Goal: Task Accomplishment & Management: Manage account settings

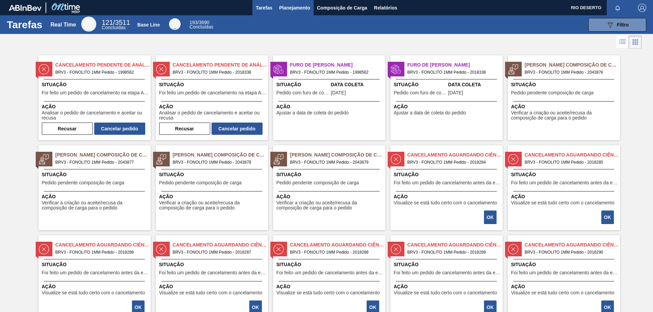
click at [305, 6] on span "Planejamento" at bounding box center [294, 8] width 31 height 8
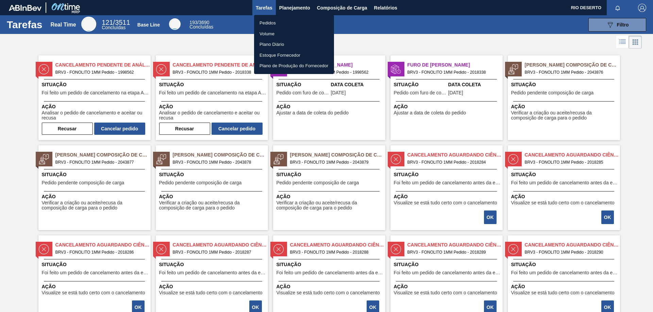
click at [307, 20] on li "Pedidos" at bounding box center [294, 23] width 80 height 11
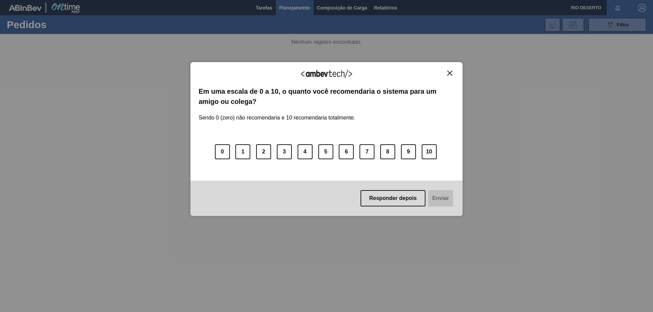
click at [453, 79] on div "Agradecemos seu feedback!" at bounding box center [327, 78] width 256 height 16
click at [450, 73] on img "Close" at bounding box center [449, 73] width 5 height 5
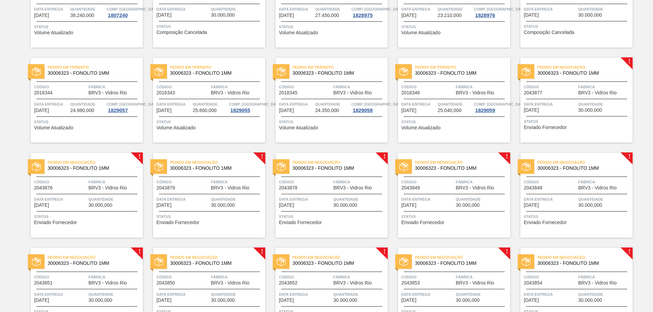
scroll to position [102, 0]
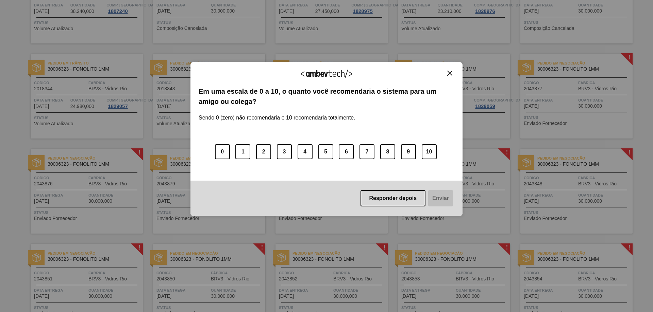
click at [451, 76] on div "Agradecemos seu feedback!" at bounding box center [327, 78] width 256 height 16
click at [450, 75] on img "Close" at bounding box center [449, 73] width 5 height 5
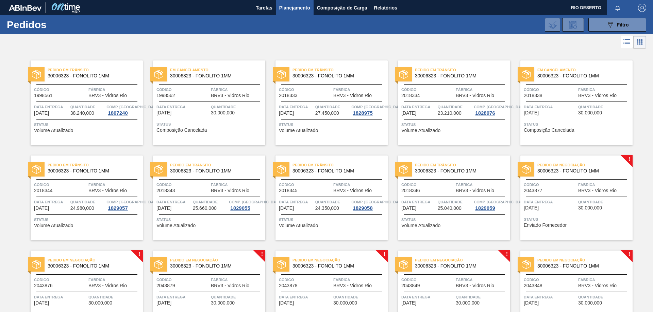
scroll to position [34, 0]
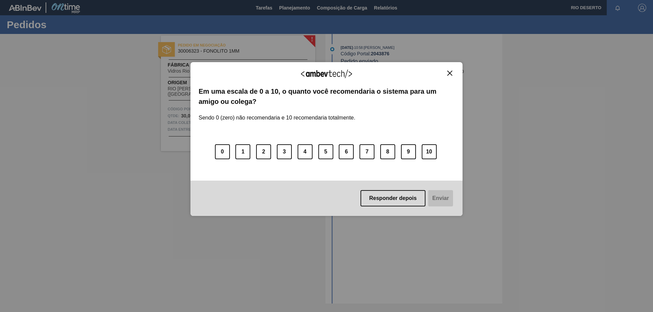
click at [448, 72] on img "Close" at bounding box center [449, 73] width 5 height 5
click at [449, 72] on img "Close" at bounding box center [449, 73] width 5 height 5
click at [452, 70] on button "Close" at bounding box center [449, 73] width 9 height 6
drag, startPoint x: 396, startPoint y: 199, endPoint x: 391, endPoint y: 184, distance: 16.4
click at [396, 199] on button "Responder depois" at bounding box center [392, 198] width 65 height 16
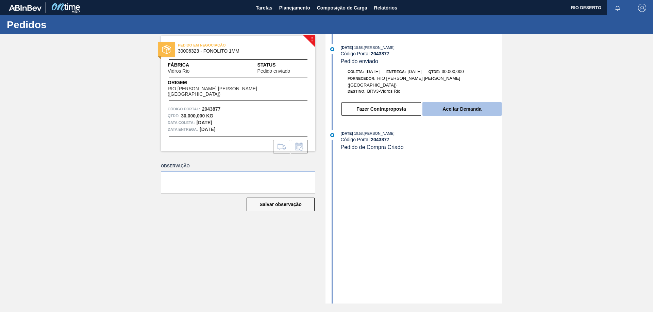
click at [472, 102] on button "Aceitar Demanda" at bounding box center [461, 109] width 79 height 14
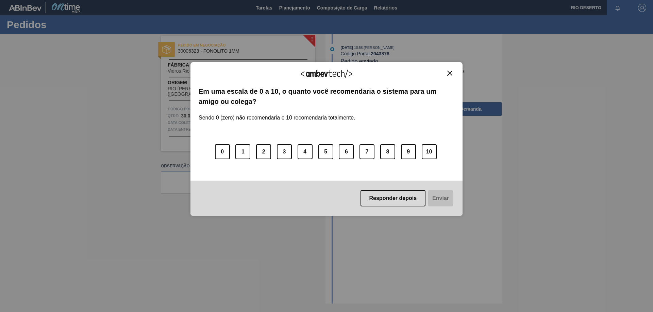
click at [448, 74] on img "Close" at bounding box center [449, 73] width 5 height 5
click at [395, 197] on button "Responder depois" at bounding box center [392, 198] width 65 height 16
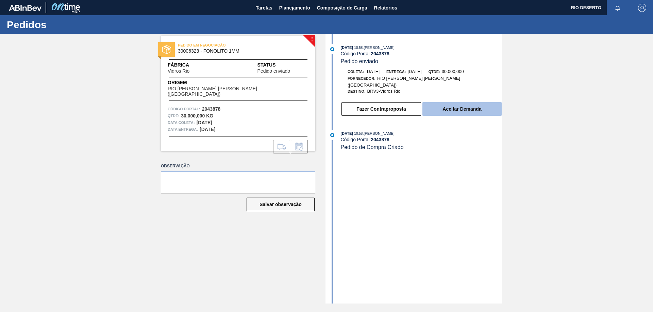
click at [439, 102] on button "Aceitar Demanda" at bounding box center [461, 109] width 79 height 14
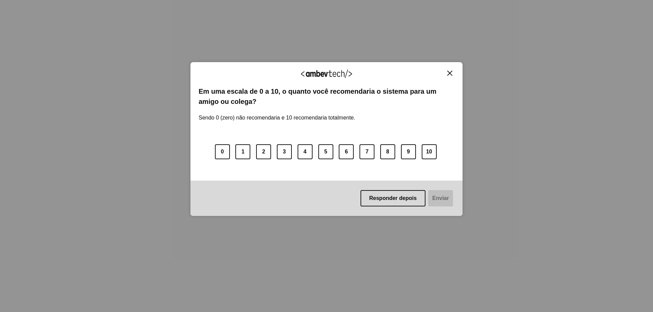
click at [451, 73] on img "Close" at bounding box center [449, 73] width 5 height 5
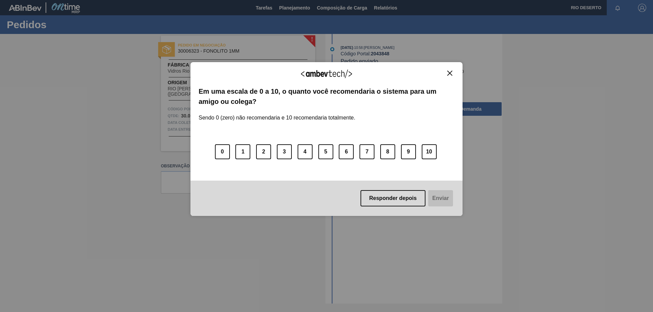
drag, startPoint x: 381, startPoint y: 195, endPoint x: 410, endPoint y: 158, distance: 47.3
click at [381, 195] on button "Responder depois" at bounding box center [392, 198] width 65 height 16
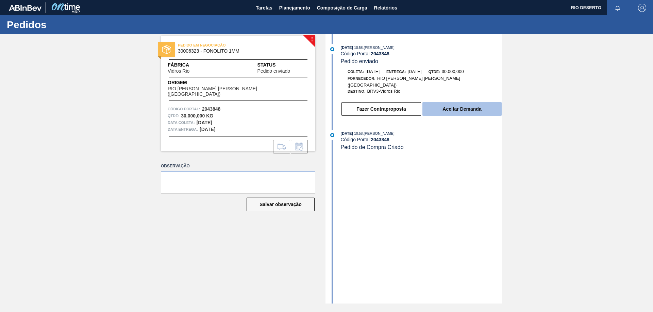
click at [487, 105] on button "Aceitar Demanda" at bounding box center [461, 109] width 79 height 14
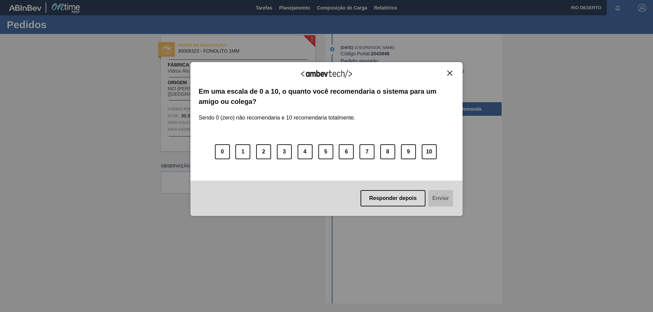
click at [450, 72] on img "Close" at bounding box center [449, 73] width 5 height 5
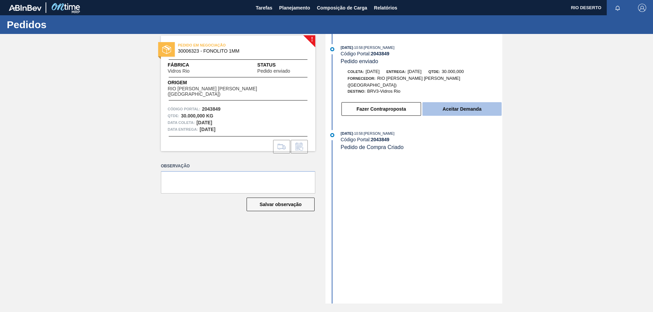
click at [471, 102] on button "Aceitar Demanda" at bounding box center [461, 109] width 79 height 14
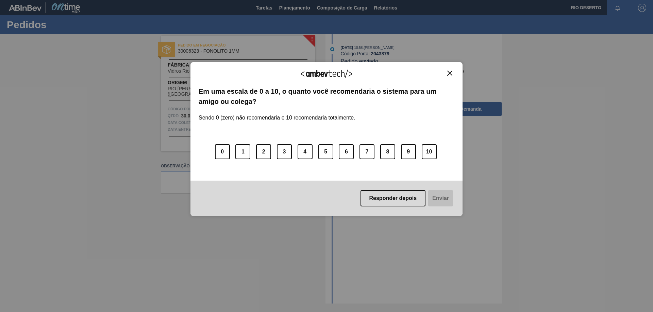
drag, startPoint x: 426, startPoint y: 153, endPoint x: 435, endPoint y: 194, distance: 41.4
click at [428, 157] on button "10" at bounding box center [429, 151] width 15 height 15
click at [439, 199] on button "Enviar" at bounding box center [440, 198] width 26 height 16
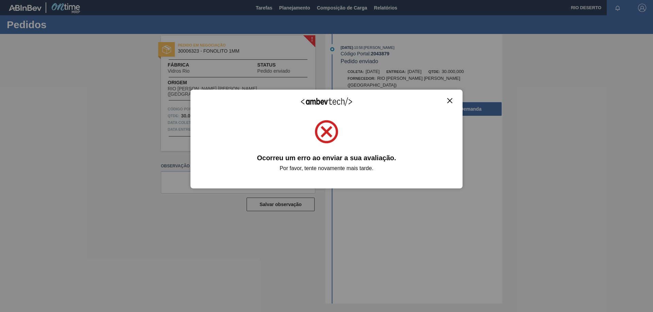
click at [449, 101] on img "Close" at bounding box center [449, 100] width 5 height 5
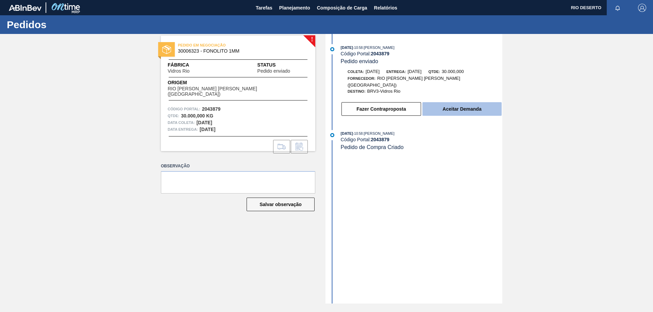
click at [465, 102] on button "Aceitar Demanda" at bounding box center [461, 109] width 79 height 14
click at [470, 102] on button "Aceitar Demanda" at bounding box center [461, 109] width 79 height 14
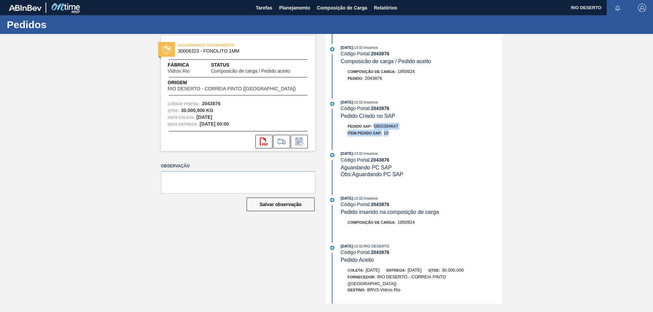
drag, startPoint x: 375, startPoint y: 125, endPoint x: 418, endPoint y: 130, distance: 43.8
click at [418, 130] on div "Pedido SAP: 5800384647 Item pedido SAP: 10" at bounding box center [421, 130] width 161 height 14
click at [418, 130] on div "Item pedido SAP: 10" at bounding box center [421, 133] width 161 height 7
drag, startPoint x: 375, startPoint y: 125, endPoint x: 413, endPoint y: 125, distance: 38.8
click at [413, 125] on div "Pedido SAP: 5800384647" at bounding box center [421, 126] width 161 height 7
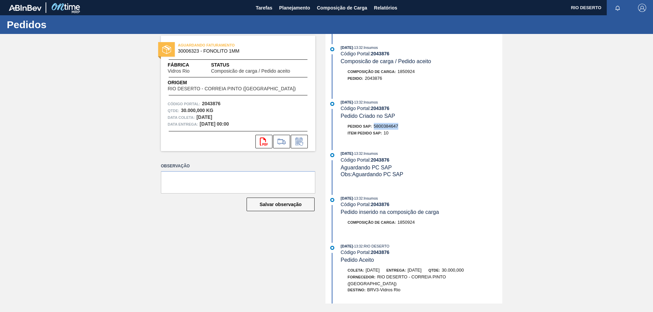
copy span "5800384647"
click at [266, 146] on button "svg{fill:#ff0000}" at bounding box center [263, 142] width 17 height 14
drag, startPoint x: 374, startPoint y: 126, endPoint x: 407, endPoint y: 126, distance: 32.6
click at [407, 126] on div "Pedido SAP: 5800384653" at bounding box center [421, 126] width 161 height 7
copy span "5800384653"
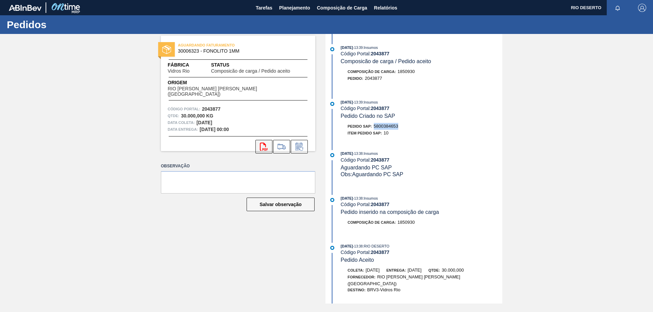
click at [261, 144] on icon "svg{fill:#ff0000}" at bounding box center [264, 147] width 8 height 8
drag, startPoint x: 375, startPoint y: 126, endPoint x: 410, endPoint y: 126, distance: 34.3
click at [410, 126] on div "Pedido SAP: 5800384655" at bounding box center [421, 126] width 161 height 7
copy span "5800384655"
click at [262, 145] on icon at bounding box center [264, 147] width 8 height 8
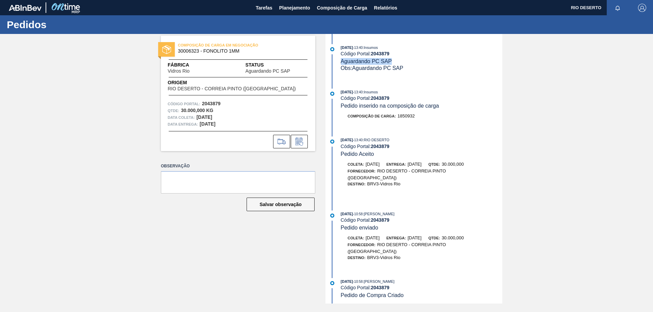
drag, startPoint x: 342, startPoint y: 61, endPoint x: 394, endPoint y: 61, distance: 52.3
click at [394, 61] on div "01/10/2025 - 13:40 : Insumos Código Portal: 2043879 Aguardando PC SAP Obs: Agua…" at bounding box center [421, 58] width 161 height 28
copy span "Aguardando PC SAP"
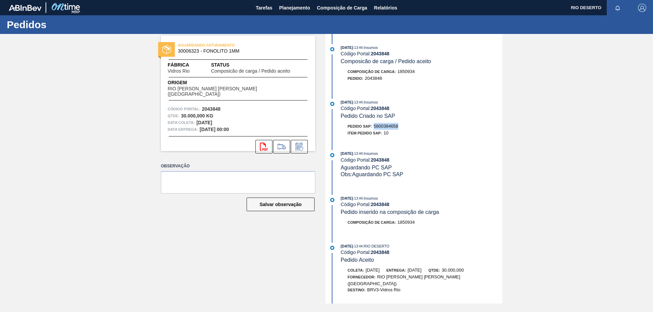
drag, startPoint x: 375, startPoint y: 125, endPoint x: 411, endPoint y: 126, distance: 36.0
click at [411, 126] on div "Pedido SAP: 5800384658" at bounding box center [421, 126] width 161 height 7
copy span "5800384658"
click at [263, 143] on icon "svg{fill:#ff0000}" at bounding box center [264, 147] width 8 height 8
drag, startPoint x: 375, startPoint y: 124, endPoint x: 405, endPoint y: 123, distance: 29.6
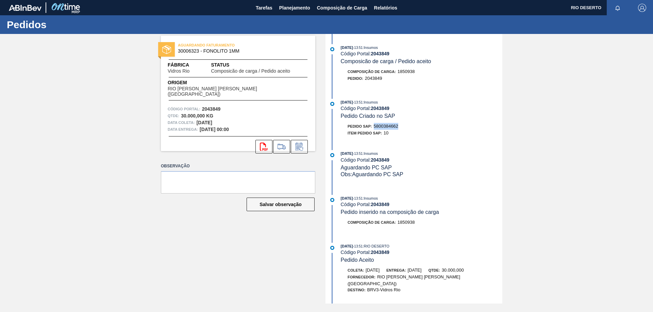
click at [405, 123] on div "Pedido SAP: 5800384662" at bounding box center [421, 126] width 161 height 7
copy span "5800384662"
click at [260, 144] on icon at bounding box center [264, 147] width 8 height 8
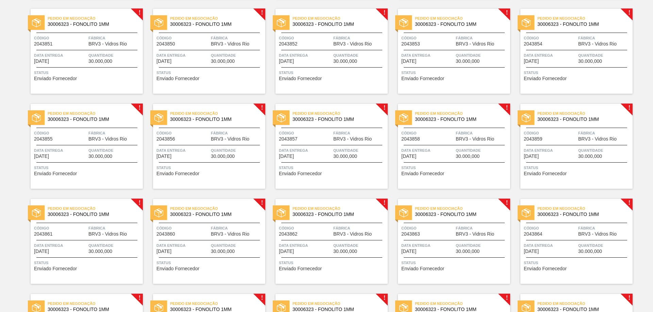
scroll to position [340, 0]
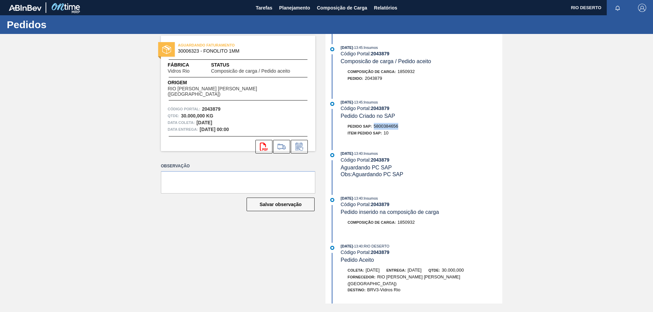
drag, startPoint x: 375, startPoint y: 125, endPoint x: 400, endPoint y: 125, distance: 24.8
click at [400, 125] on div "Pedido SAP: 5800384656" at bounding box center [421, 126] width 161 height 7
copy span "5800384656"
click at [265, 143] on icon at bounding box center [264, 147] width 8 height 8
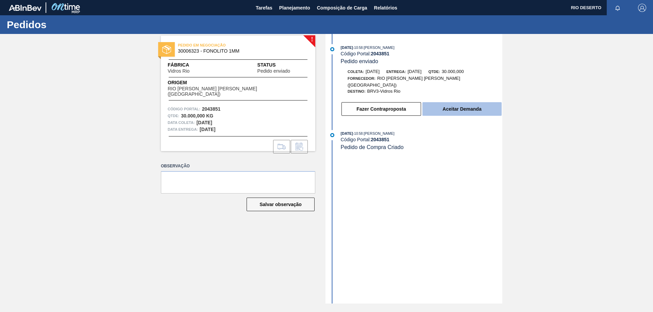
click at [461, 103] on button "Aceitar Demanda" at bounding box center [461, 109] width 79 height 14
click at [437, 102] on button "Aceitar Demanda" at bounding box center [461, 109] width 79 height 14
click at [482, 102] on button "Aceitar Demanda" at bounding box center [461, 109] width 79 height 14
click at [473, 104] on button "Aceitar Demanda" at bounding box center [461, 109] width 79 height 14
click at [471, 105] on button "Aceitar Demanda" at bounding box center [461, 109] width 79 height 14
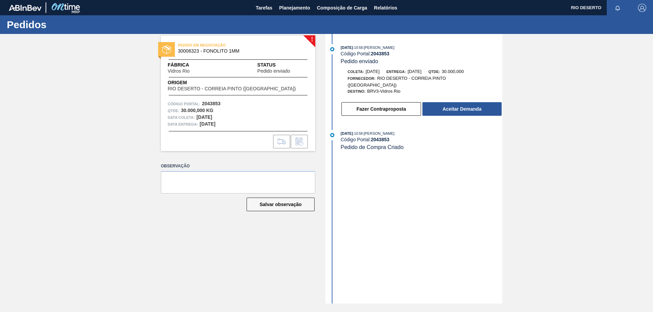
click at [374, 54] on strong "2043853" at bounding box center [380, 53] width 19 height 5
drag, startPoint x: 372, startPoint y: 53, endPoint x: 393, endPoint y: 52, distance: 20.7
click at [393, 52] on div "Código Portal: 2043853" at bounding box center [421, 53] width 161 height 5
copy strong "2043853"
click at [436, 108] on button "Aceitar Demanda" at bounding box center [461, 109] width 79 height 14
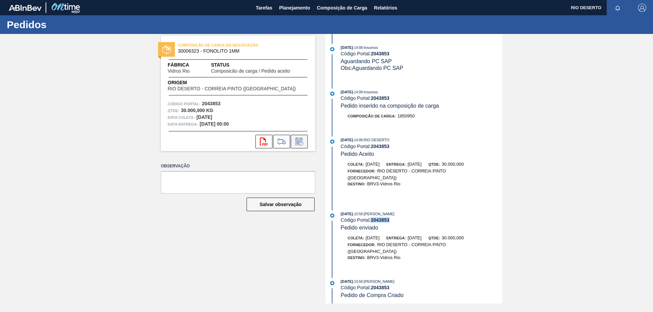
click at [299, 143] on icon at bounding box center [301, 144] width 4 height 4
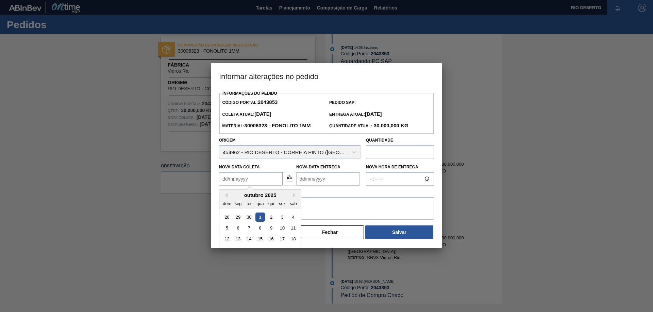
click at [265, 181] on Coleta2043853 "Nova Data Coleta" at bounding box center [251, 179] width 64 height 14
type Coleta2043853 "1"
type Entrega2043853 "[DATE]"
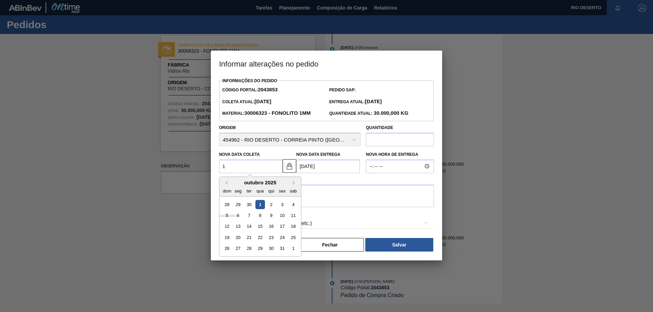
type Coleta2043853 "13"
type Entrega2043853 "[DATE]"
type Coleta2043853 "13/1"
type Entrega2043853 "15/01/2025"
type Coleta2043853 "13/10"
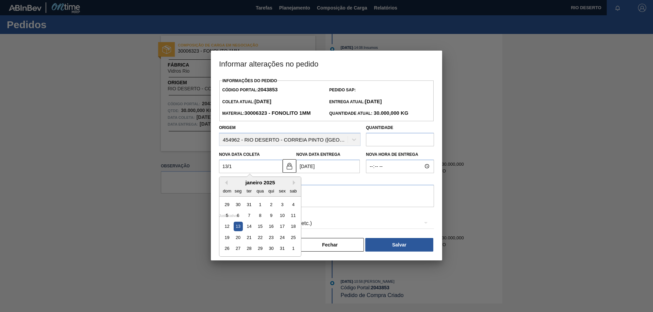
type Entrega2043853 "[DATE]"
type Coleta2043853 "13/10/20"
type Entrega2043853 "15/10/2020"
type Coleta2043853 "[DATE]"
type Entrega2043853 "[DATE]"
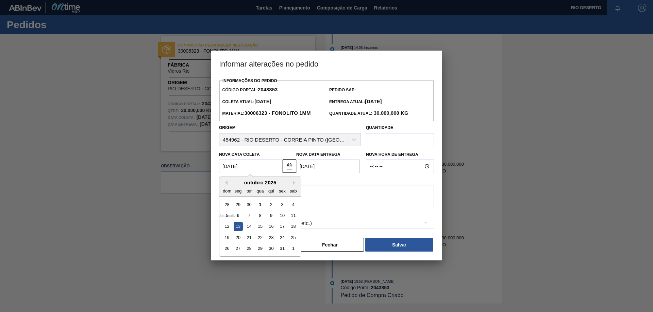
type Coleta2043853 "[DATE]"
click at [348, 167] on Entrega2043853 "[DATE]" at bounding box center [328, 167] width 64 height 14
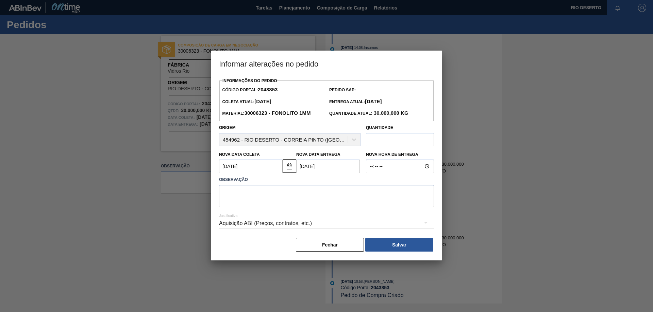
click at [248, 197] on textarea at bounding box center [326, 196] width 215 height 22
type textarea "A"
paste textarea "2043852"
type textarea "PARA COMPOR CARGA COM PEDIDO: 2043852"
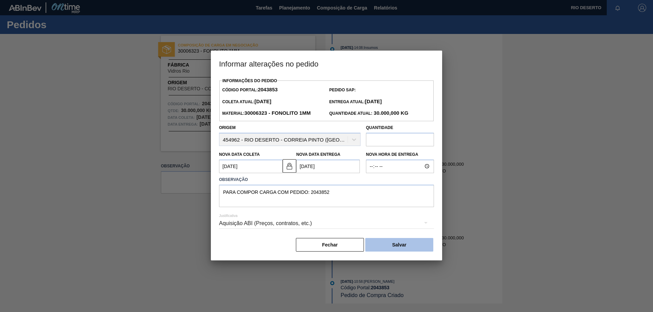
click at [411, 245] on button "Salvar" at bounding box center [399, 245] width 68 height 14
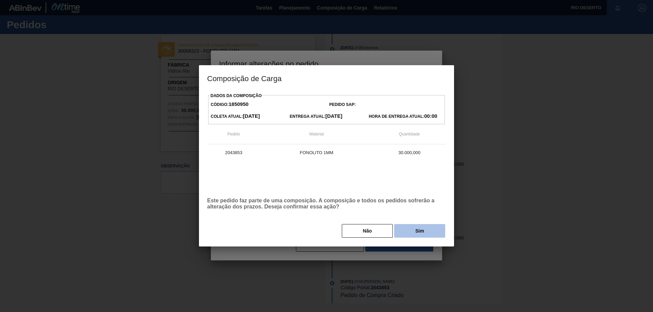
click at [426, 230] on button "Sim" at bounding box center [419, 231] width 51 height 14
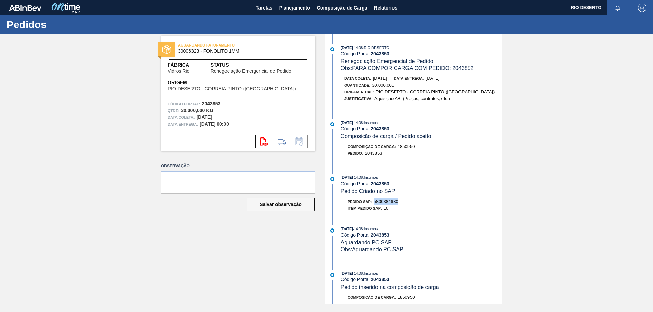
drag, startPoint x: 374, startPoint y: 202, endPoint x: 403, endPoint y: 204, distance: 29.0
click at [403, 204] on div "Pedido SAP: 5800384680" at bounding box center [421, 202] width 161 height 7
copy span "5800384680"
click at [262, 143] on icon "svg{fill:#ff0000}" at bounding box center [264, 142] width 8 height 8
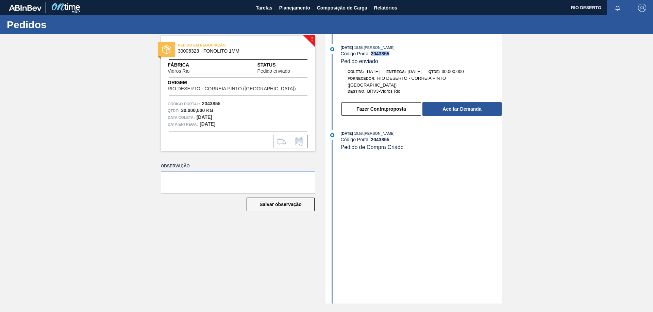
drag, startPoint x: 376, startPoint y: 53, endPoint x: 396, endPoint y: 54, distance: 20.1
click at [396, 54] on div "Código Portal: 2043855" at bounding box center [421, 53] width 161 height 5
copy strong "2043855"
click at [485, 104] on button "Aceitar Demanda" at bounding box center [461, 109] width 79 height 14
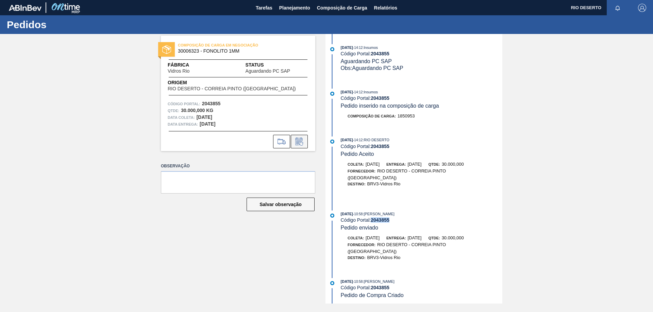
click at [302, 141] on icon at bounding box center [299, 142] width 11 height 8
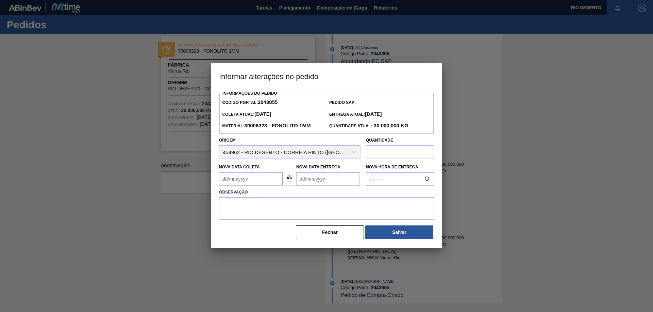
click at [261, 177] on Coleta2043855 "Nova Data Coleta" at bounding box center [251, 179] width 64 height 14
type Coleta2043855 "1"
type Entrega2043855 "03/10/2025"
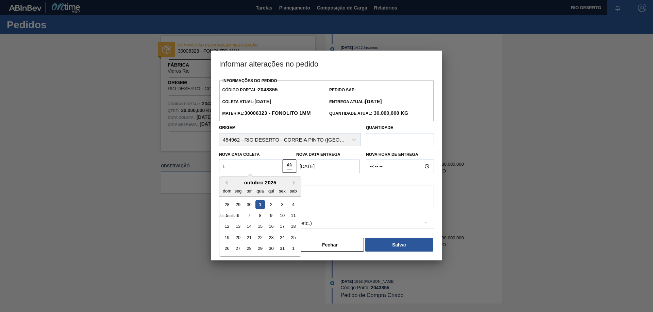
type Coleta2043855 "14"
type Entrega2043855 "[DATE]"
type Coleta2043855 "14/1"
type Entrega2043855 "16/01/2025"
type Coleta2043855 "14/10"
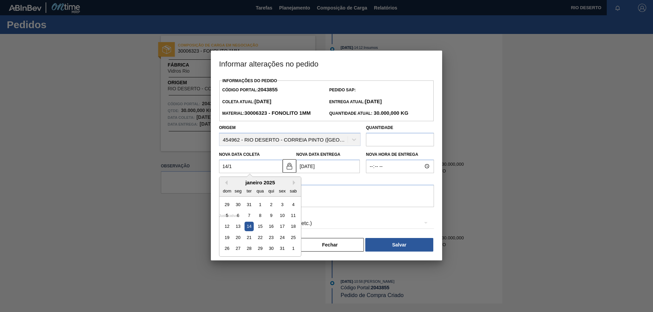
type Entrega2043855 "16/10/2025"
type Coleta2043855 "14/10/20"
type Entrega2043855 "16/10/2020"
type Coleta2043855 "14/10/2025"
type Entrega2043855 "16/10/2025"
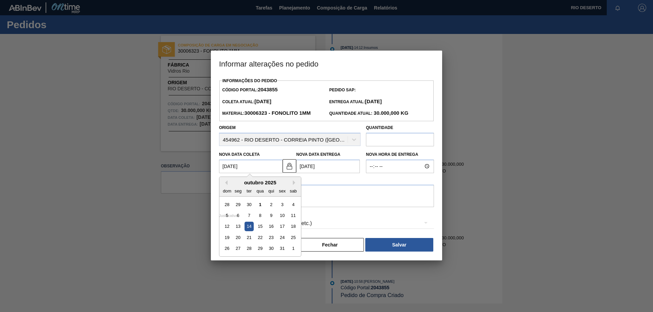
type Coleta2043855 "14/10/2025"
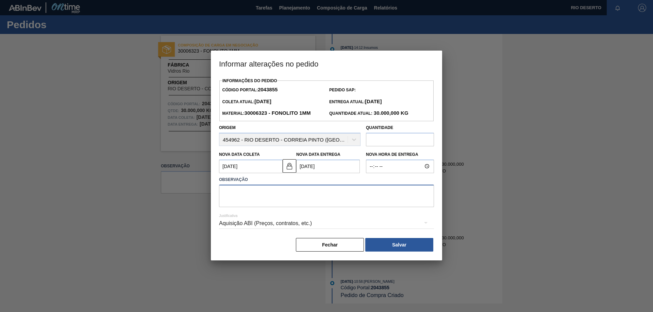
click at [281, 192] on textarea at bounding box center [326, 196] width 215 height 22
paste textarea "2043854"
type textarea "PARA COMPOR CARGA COM PEDIDO: 2043854"
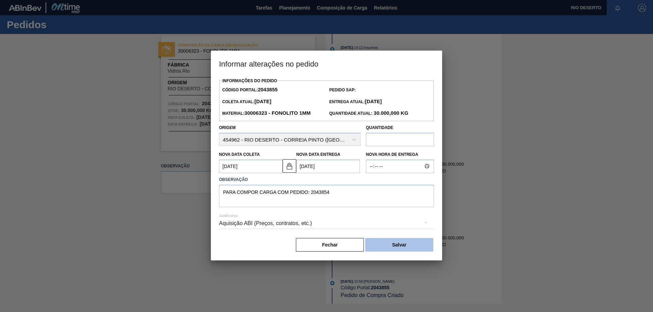
click at [398, 243] on button "Salvar" at bounding box center [399, 245] width 68 height 14
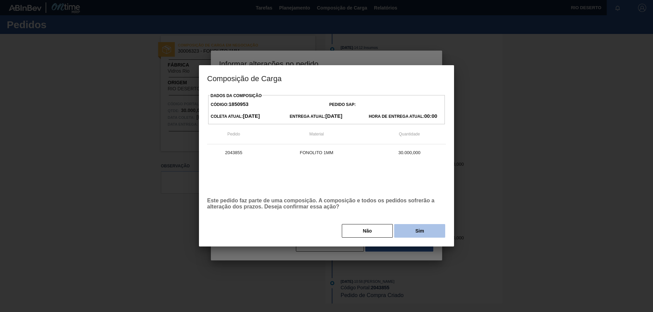
click at [414, 231] on button "Sim" at bounding box center [419, 231] width 51 height 14
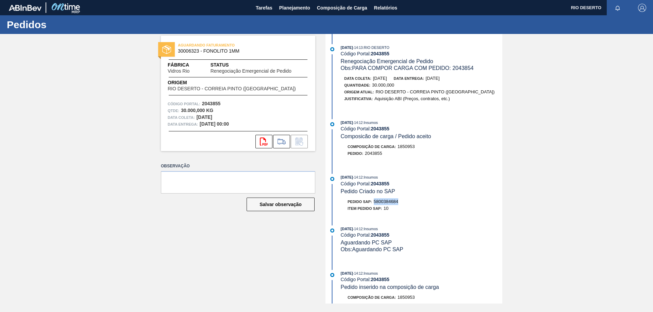
drag, startPoint x: 375, startPoint y: 201, endPoint x: 400, endPoint y: 201, distance: 25.2
click at [400, 201] on div "Pedido SAP: 5800384684" at bounding box center [421, 202] width 161 height 7
copy span "5800384684"
click at [263, 142] on icon "svg{fill:#ff0000}" at bounding box center [264, 142] width 8 height 8
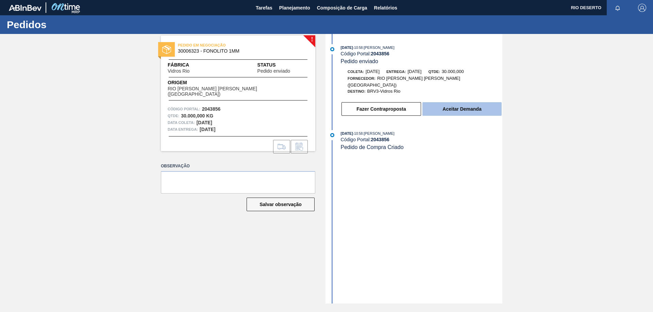
click at [464, 102] on button "Aceitar Demanda" at bounding box center [461, 109] width 79 height 14
click at [491, 104] on button "Aceitar Demanda" at bounding box center [461, 109] width 79 height 14
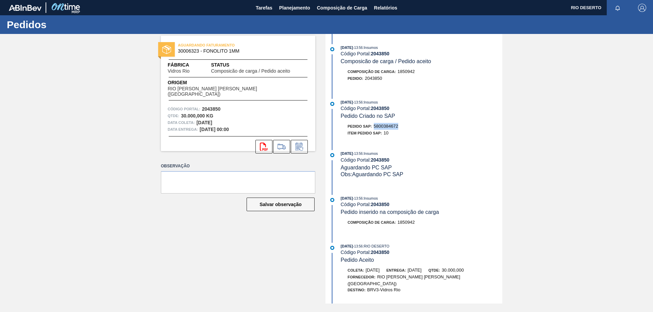
drag, startPoint x: 375, startPoint y: 126, endPoint x: 401, endPoint y: 126, distance: 26.2
click at [401, 126] on div "Pedido SAP: 5800384672" at bounding box center [421, 126] width 161 height 7
copy span "5800384672"
click at [260, 143] on icon at bounding box center [264, 147] width 8 height 8
click at [374, 126] on div "Pedido SAP: 5800384674" at bounding box center [372, 126] width 51 height 7
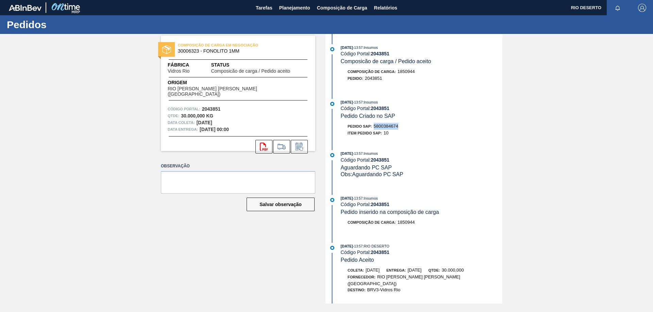
drag, startPoint x: 375, startPoint y: 126, endPoint x: 403, endPoint y: 126, distance: 28.2
click at [403, 126] on div "Pedido SAP: 5800384674" at bounding box center [421, 126] width 161 height 7
copy span "5800384674"
click at [262, 143] on icon "svg{fill:#ff0000}" at bounding box center [264, 147] width 8 height 8
drag, startPoint x: 375, startPoint y: 126, endPoint x: 411, endPoint y: 127, distance: 36.7
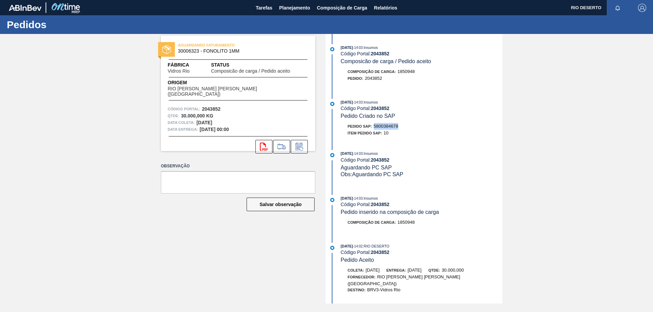
click at [411, 127] on div "Pedido SAP: 5800384678" at bounding box center [421, 126] width 161 height 7
copy span "5800384678"
click at [262, 143] on icon "svg{fill:#ff0000}" at bounding box center [264, 147] width 8 height 8
click at [299, 143] on icon at bounding box center [299, 147] width 11 height 8
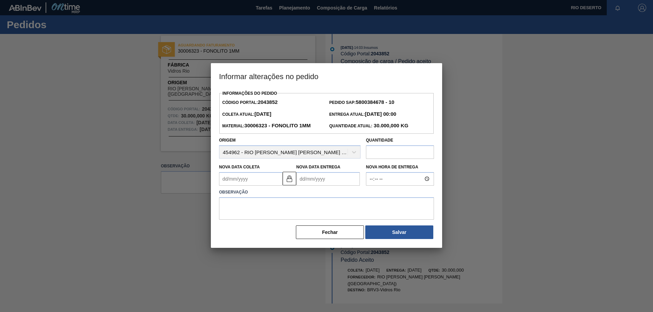
click at [274, 176] on Coleta2043852 "Nova Data Coleta" at bounding box center [251, 179] width 64 height 14
type Coleta2043852 "1"
type Entrega2043852 "03/10/2025"
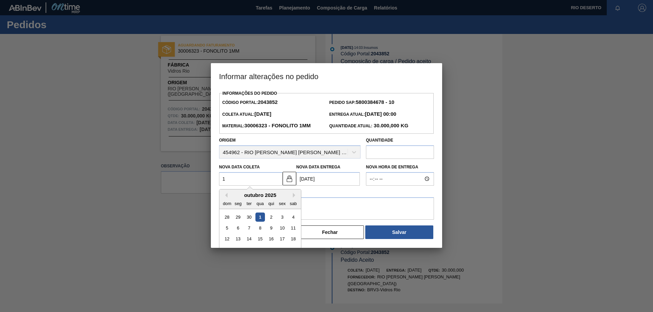
type Coleta2043852 "13"
type Entrega2043852 "15/10/2025"
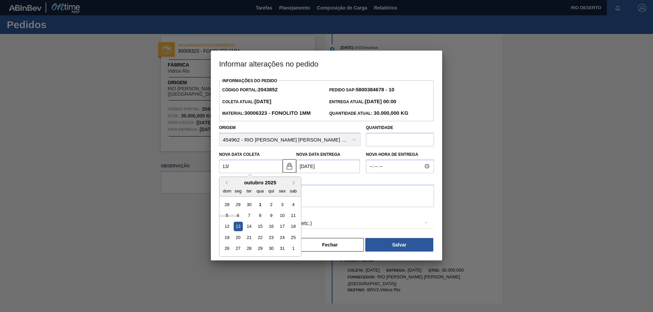
type Coleta2043852 "13/1"
type Entrega2043852 "15/01/2025"
type Coleta2043852 "13/10"
type Entrega2043852 "15/10/2025"
type Coleta2043852 "13/10/20"
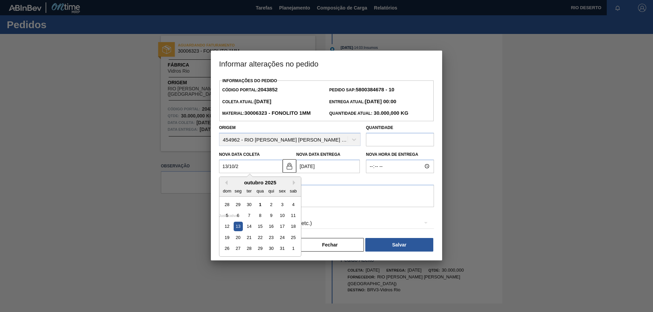
type Entrega2043852 "15/10/2020"
type Coleta2043852 "13/10/2025"
type Entrega2043852 "15/10/2025"
type Coleta2043852 "13/10/2025"
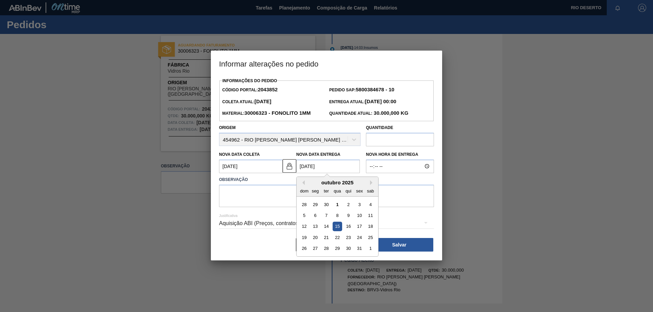
click at [335, 166] on Entrega2043852 "15/10/2025" at bounding box center [328, 167] width 64 height 14
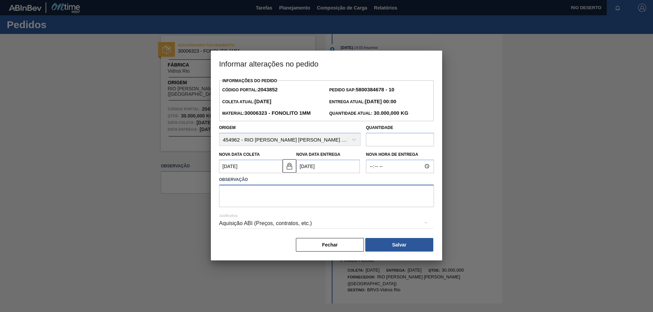
click at [255, 190] on textarea at bounding box center [326, 196] width 215 height 22
paste textarea "2043853"
type textarea "PARA COMPOR CARGA COM PEDIDO: 2043853"
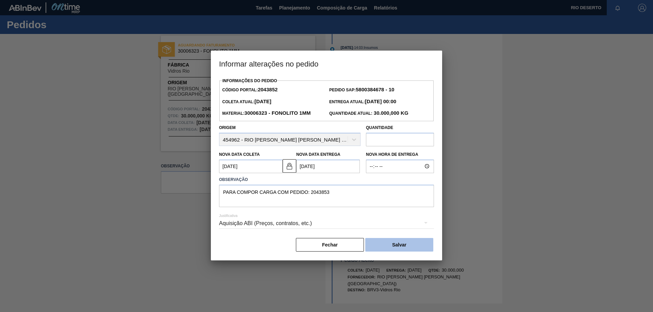
click at [393, 250] on button "Salvar" at bounding box center [399, 245] width 68 height 14
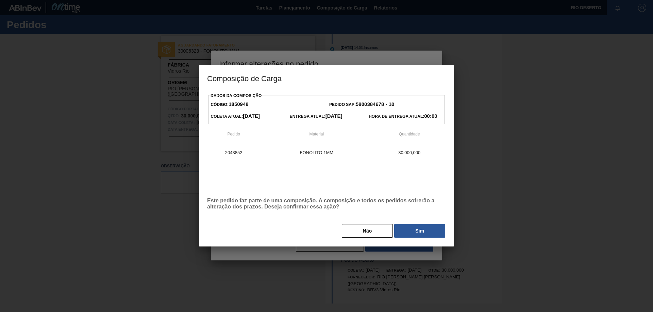
click at [427, 231] on button "Sim" at bounding box center [419, 231] width 51 height 14
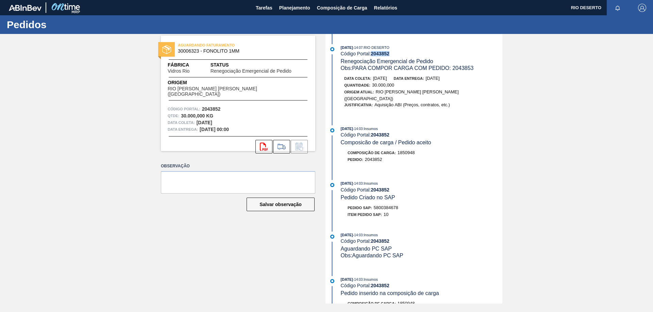
drag, startPoint x: 372, startPoint y: 53, endPoint x: 392, endPoint y: 53, distance: 19.7
click at [392, 53] on div "Código Portal: 2043852" at bounding box center [421, 53] width 161 height 5
copy strong "2043852"
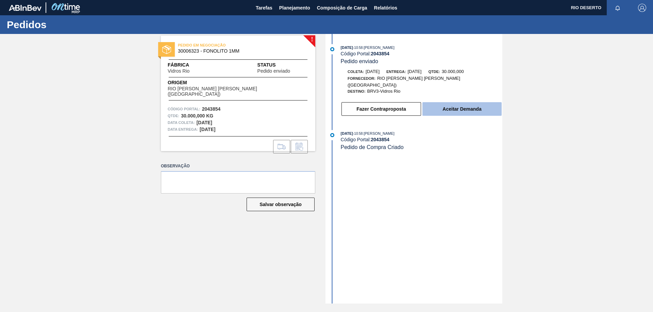
click at [491, 102] on button "Aceitar Demanda" at bounding box center [461, 109] width 79 height 14
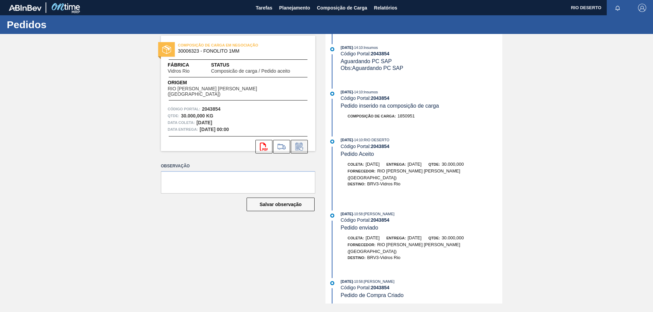
click at [300, 143] on icon at bounding box center [299, 147] width 11 height 8
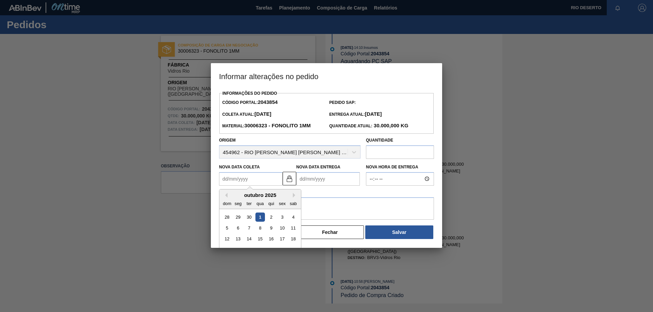
click at [277, 180] on Coleta2043854 "Nova Data Coleta" at bounding box center [251, 179] width 64 height 14
type Coleta2043854 "1"
type Entrega2043854 "03/10/2025"
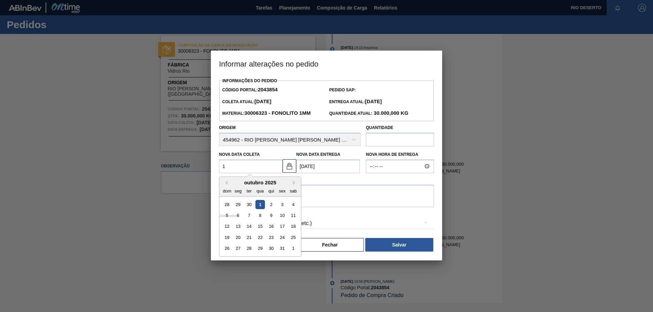
type Coleta2043854 "14"
type Entrega2043854 "16/10/2025"
type Coleta2043854 "14/1"
type Entrega2043854 "16/01/2025"
type Coleta2043854 "14/10"
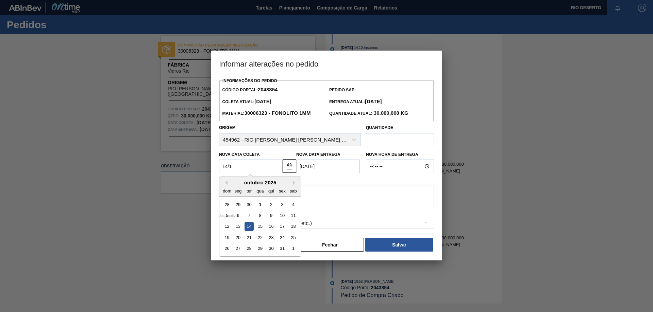
type Entrega2043854 "16/10/2025"
type Coleta2043854 "14/10/20"
type Entrega2043854 "16/10/2020"
type Coleta2043854 "14/10/2025"
type Entrega2043854 "16/10/2025"
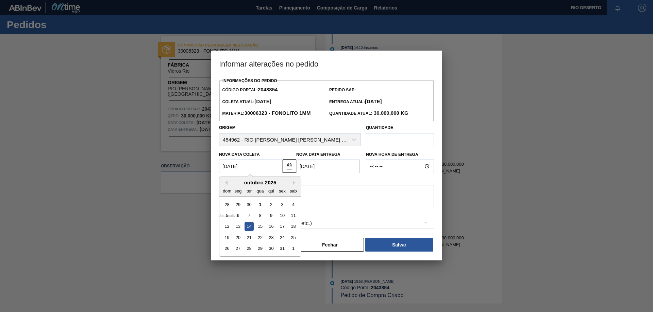
type Coleta2043854 "14/10/2025"
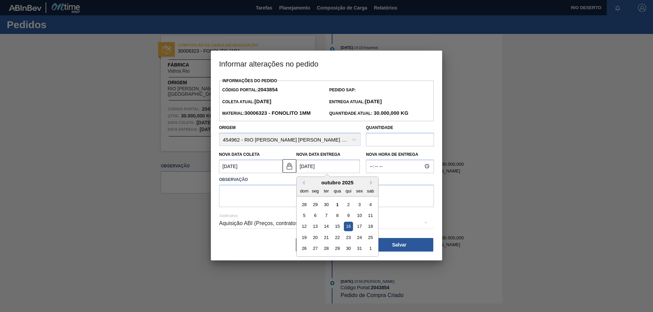
drag, startPoint x: 341, startPoint y: 171, endPoint x: 341, endPoint y: 178, distance: 7.5
click at [341, 171] on Entrega2043854 "16/10/2025" at bounding box center [328, 167] width 64 height 14
click at [258, 191] on textarea at bounding box center [326, 196] width 215 height 22
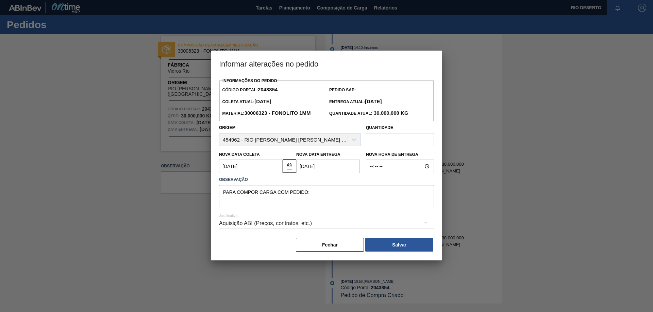
paste textarea "2043855"
type textarea "PARA COMPOR CARGA COM PEDIDO: 2043855"
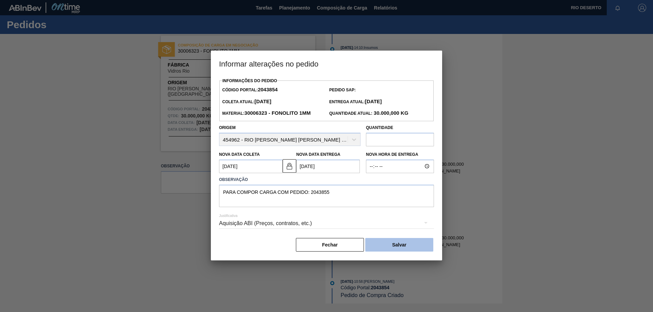
click at [400, 248] on button "Salvar" at bounding box center [399, 245] width 68 height 14
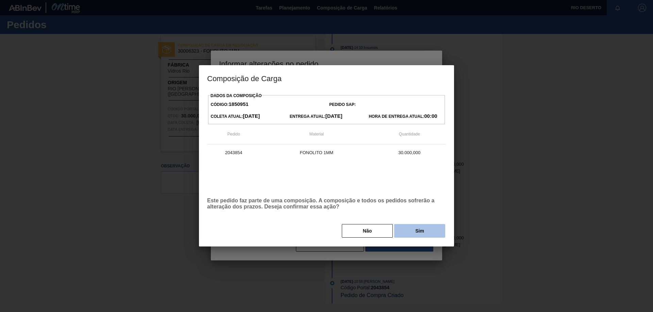
click at [416, 234] on button "Sim" at bounding box center [419, 231] width 51 height 14
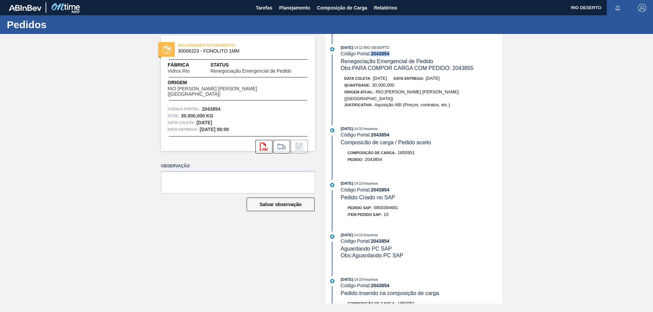
drag, startPoint x: 372, startPoint y: 53, endPoint x: 393, endPoint y: 53, distance: 21.1
click at [393, 53] on div "Código Portal: 2043854" at bounding box center [421, 53] width 161 height 5
copy strong "2043854"
drag, startPoint x: 375, startPoint y: 201, endPoint x: 418, endPoint y: 201, distance: 43.8
click at [418, 205] on div "Pedido SAP: 5800384681" at bounding box center [421, 208] width 161 height 7
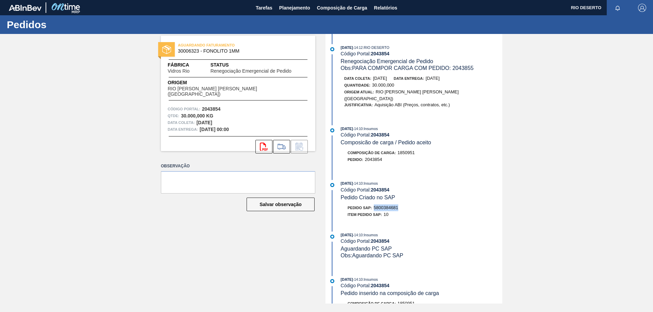
copy span "5800384681"
click at [267, 143] on icon "svg{fill:#ff0000}" at bounding box center [264, 147] width 8 height 8
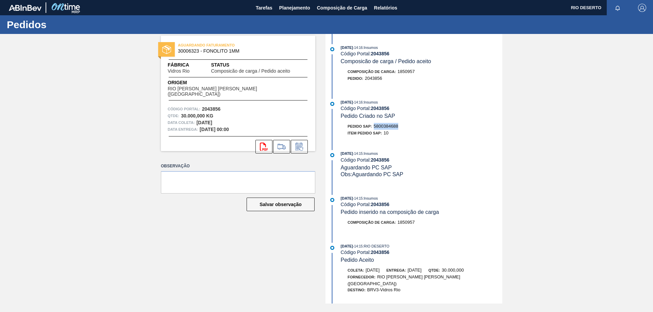
drag, startPoint x: 375, startPoint y: 126, endPoint x: 399, endPoint y: 126, distance: 24.8
click at [399, 126] on div "Pedido SAP: 5800384688" at bounding box center [421, 126] width 161 height 7
copy span "5800384688"
click at [259, 147] on button "svg{fill:#ff0000}" at bounding box center [263, 147] width 17 height 14
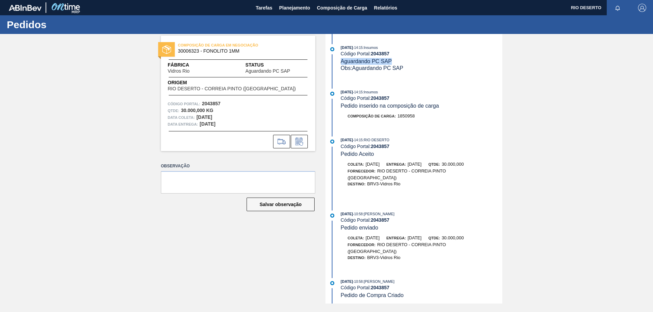
drag, startPoint x: 341, startPoint y: 60, endPoint x: 393, endPoint y: 62, distance: 52.7
click at [393, 62] on div "[DATE] 14:15 : Insumos Código Portal: 2043857 Aguardando PC SAP Obs: Aguardando…" at bounding box center [421, 58] width 161 height 28
copy span "Aguardando PC SAP"
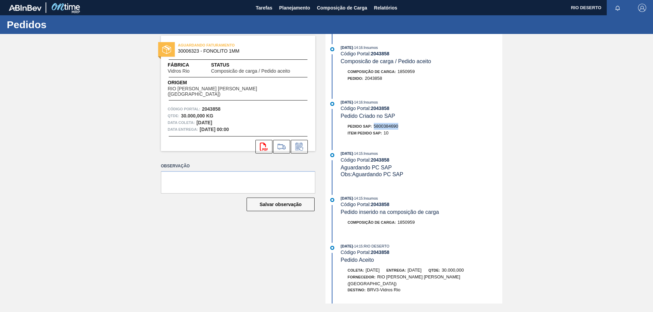
drag, startPoint x: 379, startPoint y: 125, endPoint x: 412, endPoint y: 127, distance: 33.0
click at [412, 127] on div "Pedido SAP: 5800384690" at bounding box center [421, 126] width 161 height 7
copy span "5800384690"
click at [256, 140] on button "svg{fill:#ff0000}" at bounding box center [263, 147] width 17 height 14
drag, startPoint x: 374, startPoint y: 125, endPoint x: 402, endPoint y: 127, distance: 27.6
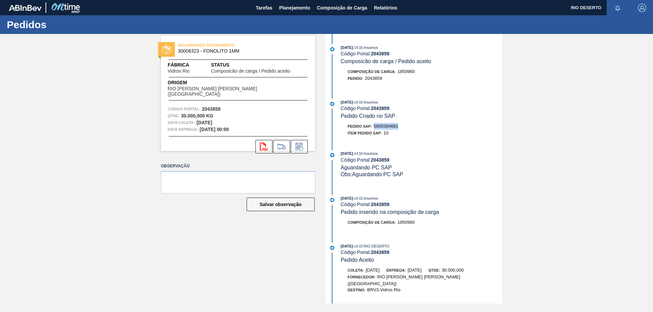
click at [402, 127] on div "Pedido SAP: 5800384691" at bounding box center [421, 126] width 161 height 7
copy span "5800384691"
click at [264, 144] on icon "svg{fill:#ff0000}" at bounding box center [264, 147] width 8 height 8
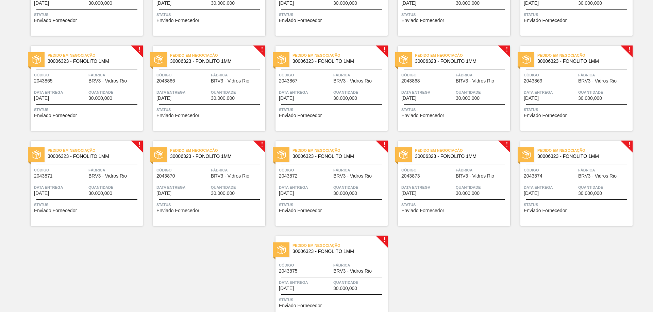
scroll to position [620, 0]
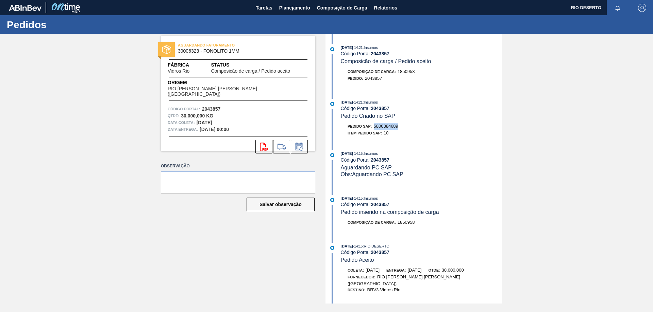
drag, startPoint x: 375, startPoint y: 126, endPoint x: 410, endPoint y: 126, distance: 35.0
click at [410, 126] on div "Pedido SAP: 5800384689" at bounding box center [421, 126] width 161 height 7
copy span "5800384689"
click at [262, 143] on icon "svg{fill:#ff0000}" at bounding box center [264, 147] width 8 height 8
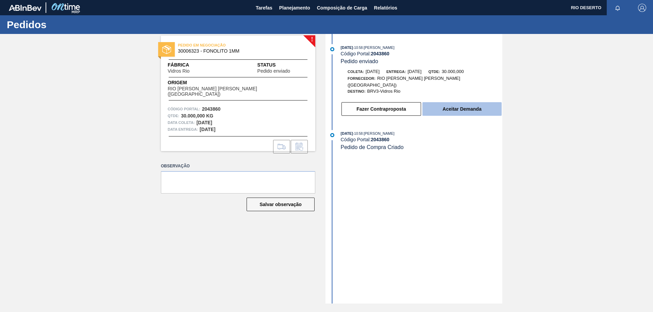
click at [453, 102] on button "Aceitar Demanda" at bounding box center [461, 109] width 79 height 14
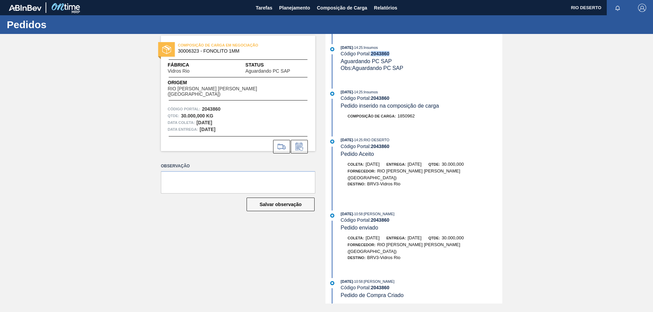
drag, startPoint x: 373, startPoint y: 54, endPoint x: 395, endPoint y: 54, distance: 22.1
click at [395, 54] on div "Código Portal: 2043860" at bounding box center [421, 53] width 161 height 5
copy strong "2043860"
click at [300, 143] on icon at bounding box center [299, 147] width 11 height 8
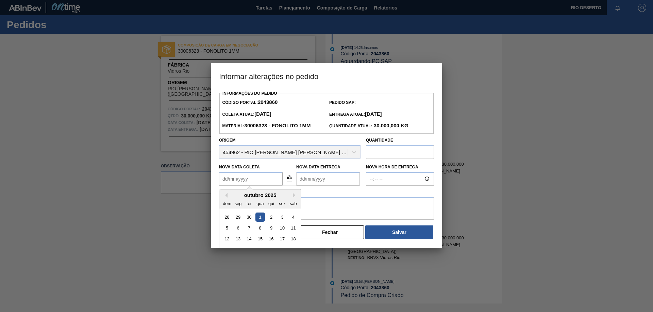
click at [268, 174] on Coleta2043860 "Nova Data Coleta" at bounding box center [251, 179] width 64 height 14
type Coleta2043860 "2"
type Entrega2043860 "[DATE]"
type Coleta2043860 "21"
type Entrega2043860 "[DATE]"
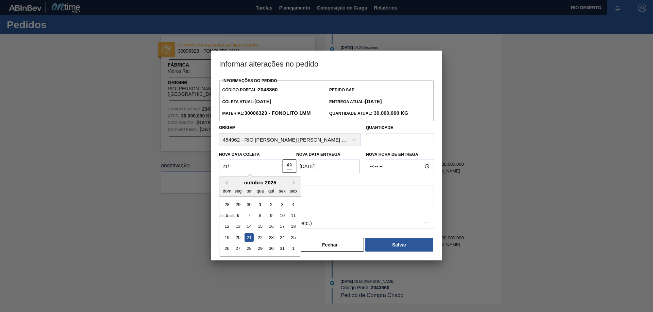
type Coleta2043860 "21/1"
type Entrega2043860 "[DATE]"
type Coleta2043860 "21/10"
type Entrega2043860 "[DATE]"
type Coleta2043860 "[DATE]"
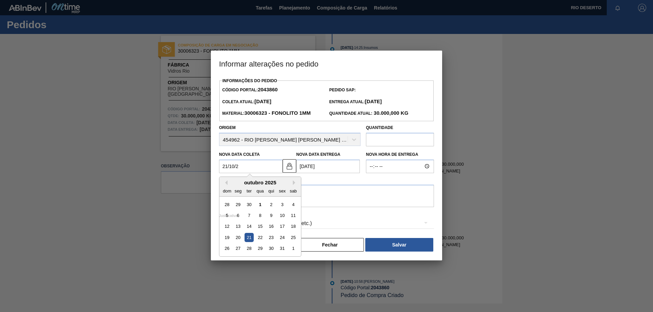
type Entrega2043860 "[DATE]"
type Coleta2043860 "[DATE]"
type Entrega2043860 "[DATE]"
type Coleta2043860 "[DATE]"
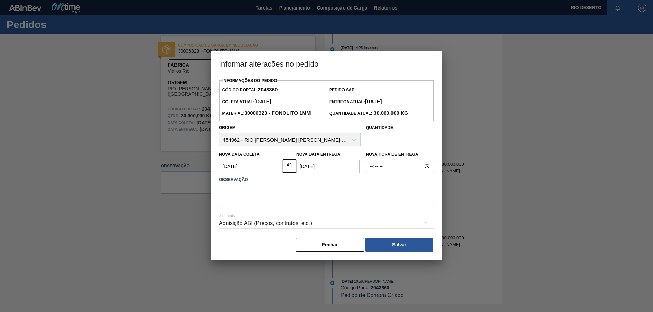
click at [276, 186] on div "Observação" at bounding box center [326, 191] width 215 height 32
click at [282, 193] on textarea at bounding box center [326, 196] width 215 height 22
type textarea "p"
paste textarea "2043861"
type textarea "PARA COMPOR CARGA COM PEDIDO: 2043861"
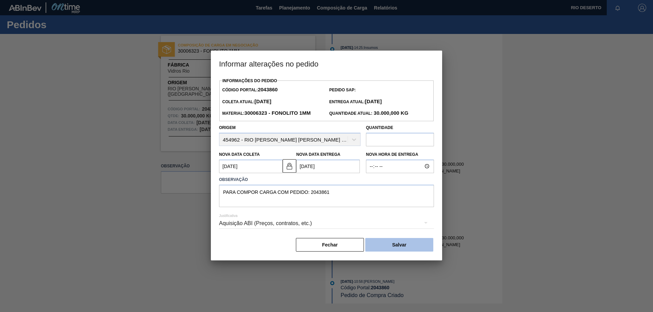
click at [404, 247] on button "Salvar" at bounding box center [399, 245] width 68 height 14
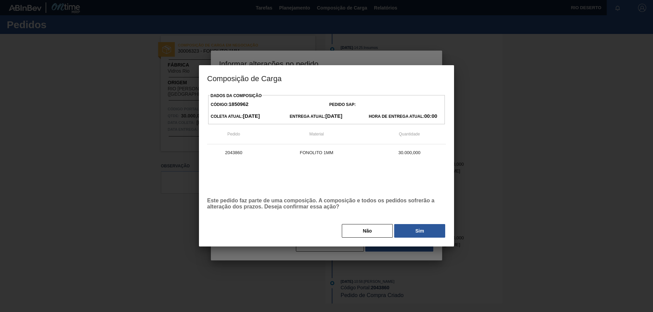
drag, startPoint x: 423, startPoint y: 231, endPoint x: 396, endPoint y: 199, distance: 42.7
click at [423, 231] on button "Sim" at bounding box center [419, 231] width 51 height 14
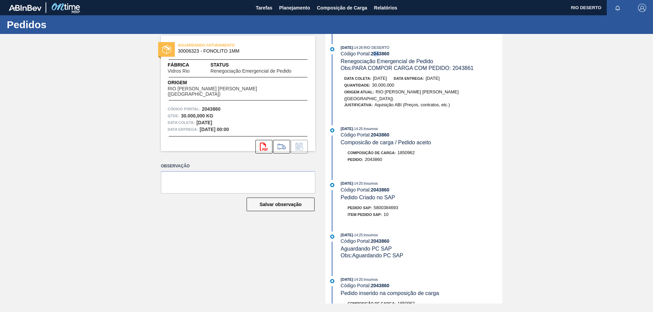
drag, startPoint x: 374, startPoint y: 54, endPoint x: 381, endPoint y: 53, distance: 7.5
click at [381, 53] on strong "2043860" at bounding box center [380, 53] width 19 height 5
drag, startPoint x: 371, startPoint y: 53, endPoint x: 382, endPoint y: 53, distance: 11.2
click at [384, 53] on div "Código Portal: 2043860" at bounding box center [421, 53] width 161 height 5
click at [372, 54] on strong "2043860" at bounding box center [380, 53] width 19 height 5
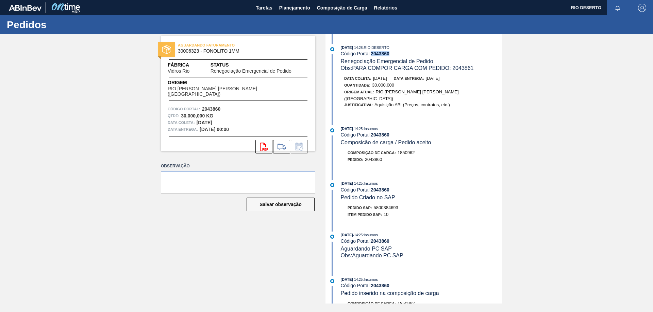
drag, startPoint x: 372, startPoint y: 54, endPoint x: 394, endPoint y: 54, distance: 21.4
click at [394, 54] on div "Código Portal: 2043860" at bounding box center [421, 53] width 161 height 5
copy strong "2043860"
click at [263, 145] on icon at bounding box center [264, 147] width 8 height 8
click at [486, 132] on div "Código Portal: 2043860" at bounding box center [421, 134] width 161 height 5
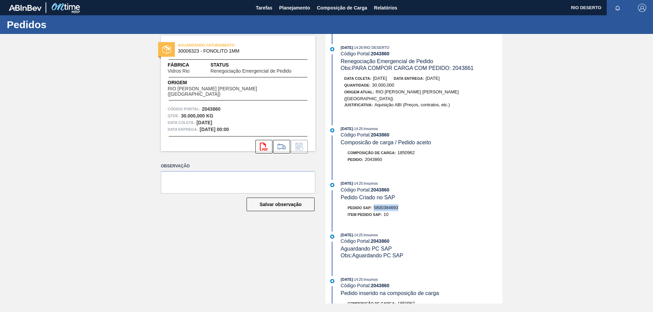
drag, startPoint x: 375, startPoint y: 202, endPoint x: 400, endPoint y: 202, distance: 25.2
click at [400, 205] on div "Pedido SAP: 5800384693" at bounding box center [421, 208] width 161 height 7
copy span "5800384693"
click at [267, 144] on icon "svg{fill:#ff0000}" at bounding box center [264, 147] width 8 height 8
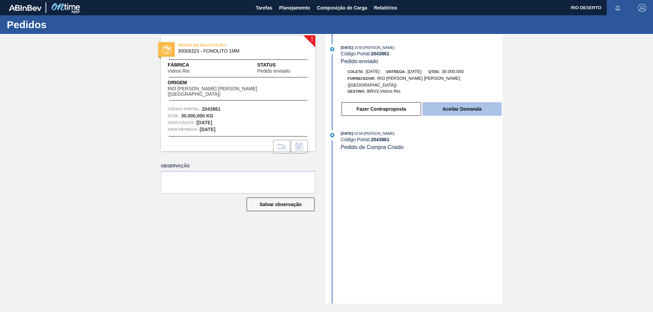
click at [468, 106] on button "Aceitar Demanda" at bounding box center [461, 109] width 79 height 14
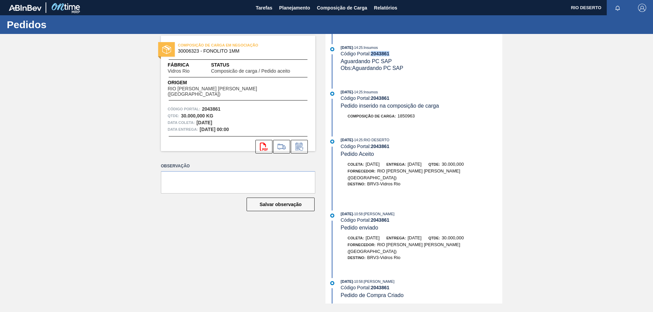
drag, startPoint x: 372, startPoint y: 52, endPoint x: 394, endPoint y: 55, distance: 21.5
click at [394, 55] on div "Código Portal: 2043861" at bounding box center [421, 53] width 161 height 5
copy strong "2043861"
click at [299, 146] on icon at bounding box center [298, 148] width 5 height 4
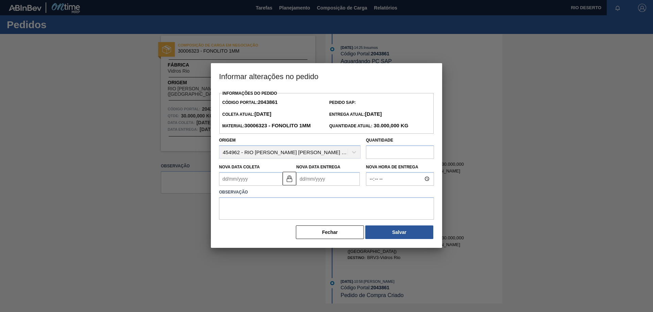
click at [265, 178] on Coleta2043861 "Nova Data Coleta" at bounding box center [251, 179] width 64 height 14
type Coleta2043861 "2"
type Entrega2043861 "04/10/2025"
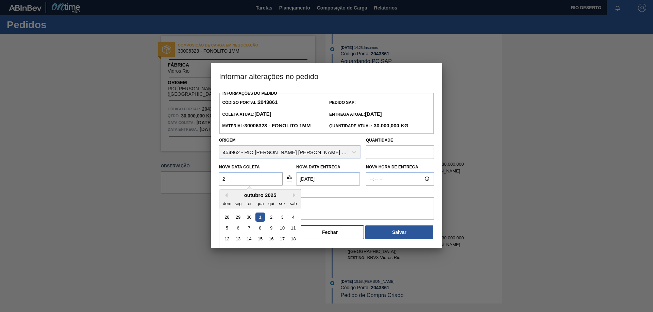
type Coleta2043861 "21"
type Entrega2043861 "23/10/2025"
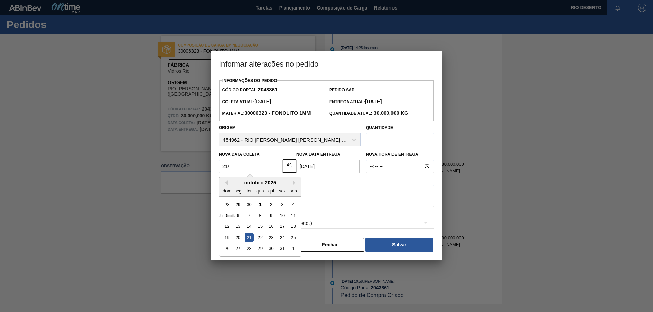
type Coleta2043861 "21/1"
type Entrega2043861 "23/01/2025"
type Coleta2043861 "21/10"
type Entrega2043861 "23/10/2025"
type Coleta2043861 "21/10/20"
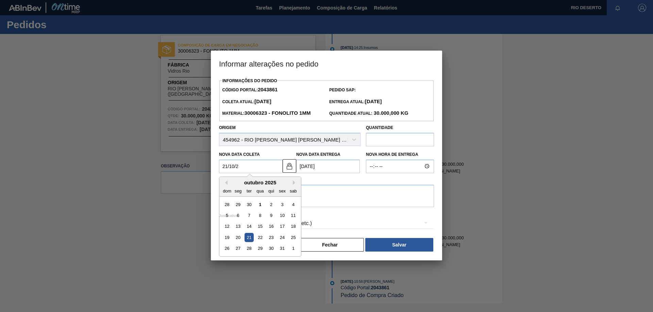
type Entrega2043861 "23/10/2020"
type Coleta2043861 "21/10/2025"
type Entrega2043861 "23/10/2025"
type Coleta2043861 "21/10/2025"
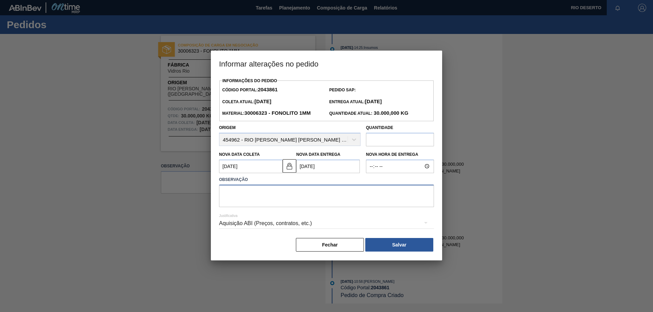
click at [271, 187] on textarea at bounding box center [326, 196] width 215 height 22
paste textarea "2043860"
type textarea "PARA COMPOR CARGA COM PEDIDO: 2043860"
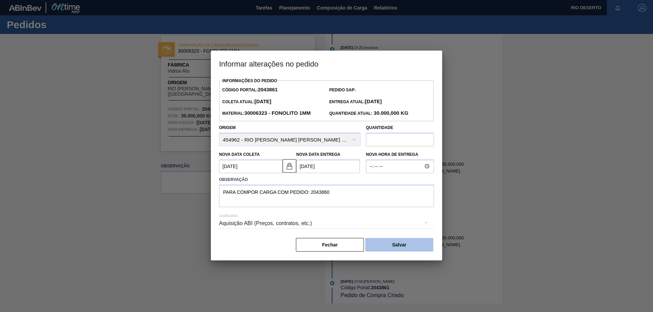
click at [407, 247] on button "Salvar" at bounding box center [399, 245] width 68 height 14
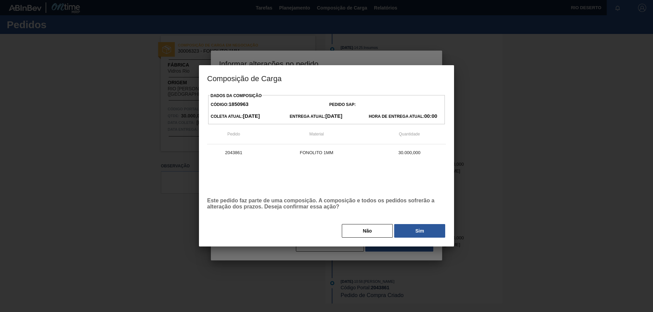
drag, startPoint x: 407, startPoint y: 247, endPoint x: 409, endPoint y: 244, distance: 3.8
click at [407, 247] on div at bounding box center [326, 156] width 653 height 312
click at [420, 231] on button "Sim" at bounding box center [419, 231] width 51 height 14
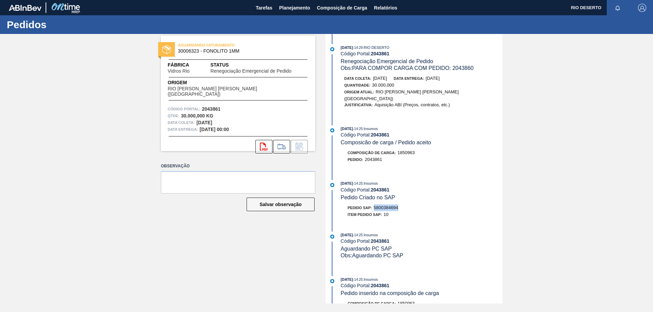
drag, startPoint x: 375, startPoint y: 201, endPoint x: 404, endPoint y: 201, distance: 29.6
click at [404, 205] on div "Pedido SAP: 5800384694" at bounding box center [421, 208] width 161 height 7
copy span "5800384694"
click at [264, 144] on icon at bounding box center [264, 147] width 8 height 8
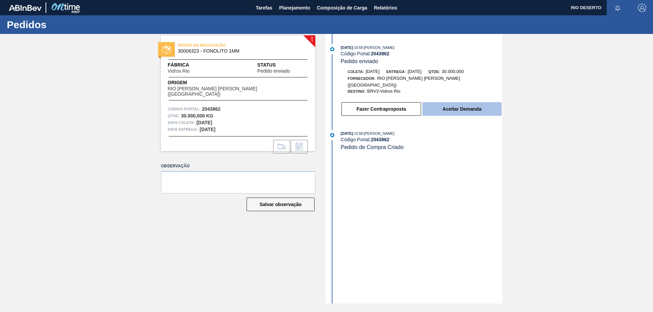
click at [454, 105] on button "Aceitar Demanda" at bounding box center [461, 109] width 79 height 14
click at [470, 103] on button "Aceitar Demanda" at bounding box center [461, 109] width 79 height 14
click at [455, 103] on button "Aceitar Demanda" at bounding box center [461, 109] width 79 height 14
click at [448, 102] on button "Aceitar Demanda" at bounding box center [461, 109] width 79 height 14
click at [467, 102] on button "Aceitar Demanda" at bounding box center [461, 109] width 79 height 14
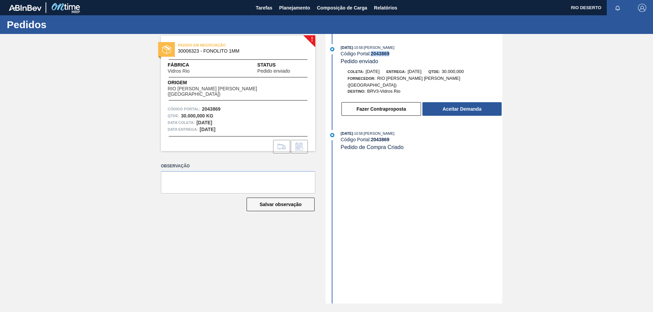
drag, startPoint x: 372, startPoint y: 52, endPoint x: 392, endPoint y: 53, distance: 20.1
click at [392, 53] on div "Código Portal: 2043869" at bounding box center [421, 53] width 161 height 5
copy strong "2043869"
click at [459, 102] on button "Aceitar Demanda" at bounding box center [461, 109] width 79 height 14
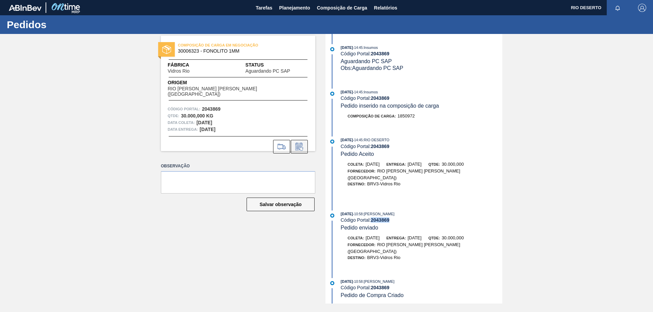
click at [300, 143] on icon at bounding box center [299, 147] width 11 height 8
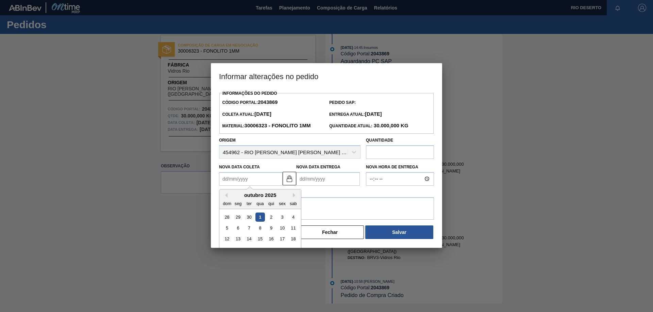
click at [270, 180] on Coleta2043869 "Nova Data Coleta" at bounding box center [251, 179] width 64 height 14
type Coleta2043869 "2"
type Entrega2043869 "04/10/2025"
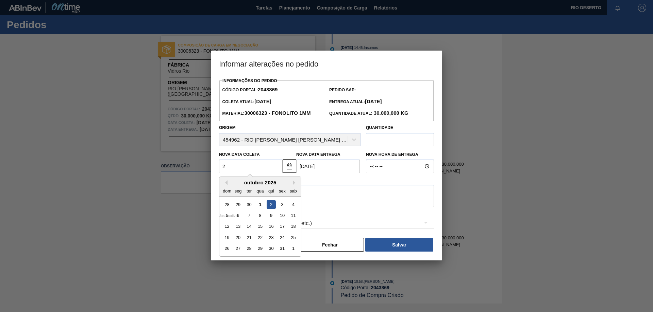
type Coleta2043869 "27"
type Entrega2043869 "29/10/2025"
type Coleta2043869 "27/1"
type Entrega2043869 "29/01/2025"
type Coleta2043869 "27/10"
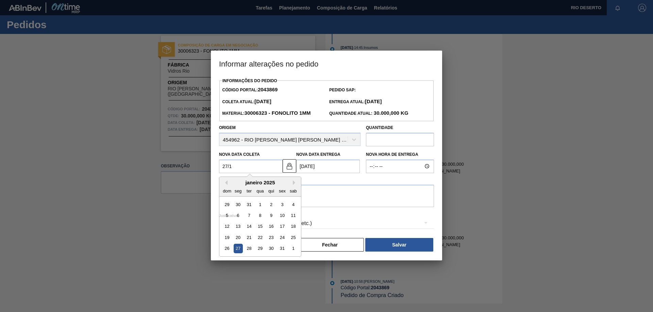
type Entrega2043869 "29/10/2025"
type Coleta2043869 "27/10/20"
type Entrega2043869 "[DATE]"
type Coleta2043869 "27/10/2025"
type Entrega2043869 "29/10/2025"
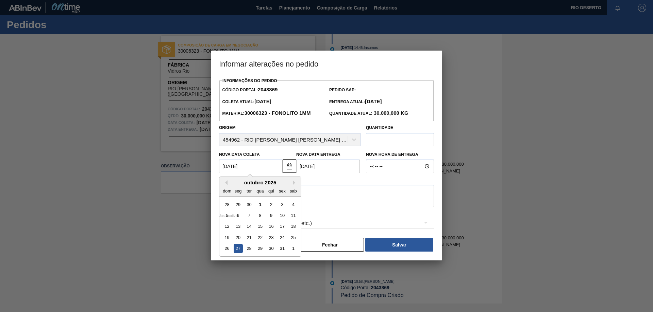
type Coleta2043869 "27/10/2025"
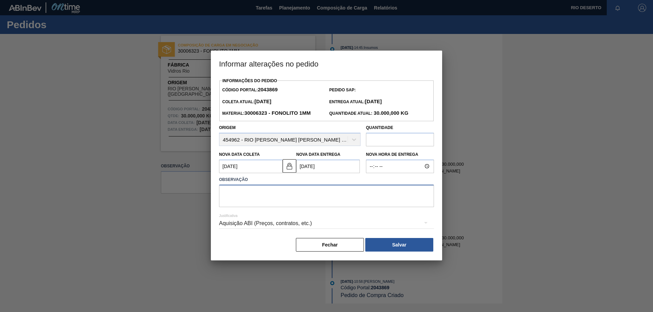
click at [282, 192] on textarea at bounding box center [326, 196] width 215 height 22
paste textarea "2043868"
type textarea "2"
paste textarea "2043868"
type textarea "PARA COMPOR CARGA COM PEDIDO: 2043868"
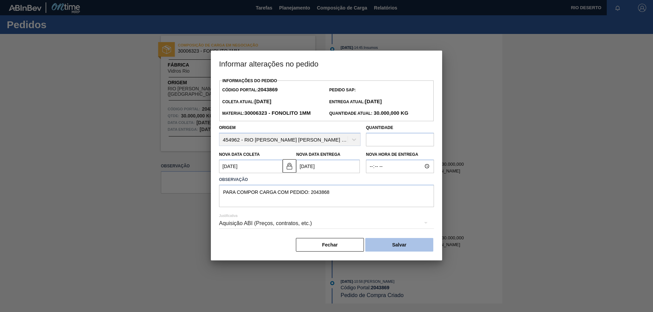
click at [413, 246] on button "Salvar" at bounding box center [399, 245] width 68 height 14
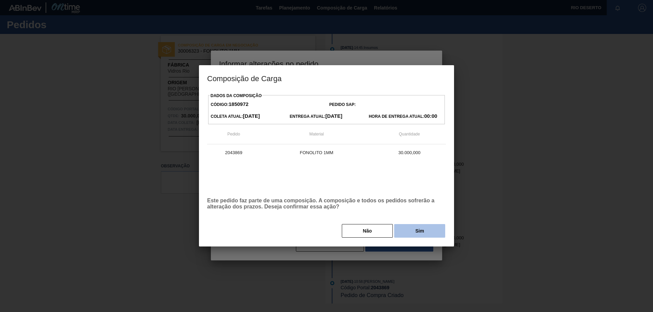
click at [421, 232] on button "Sim" at bounding box center [419, 231] width 51 height 14
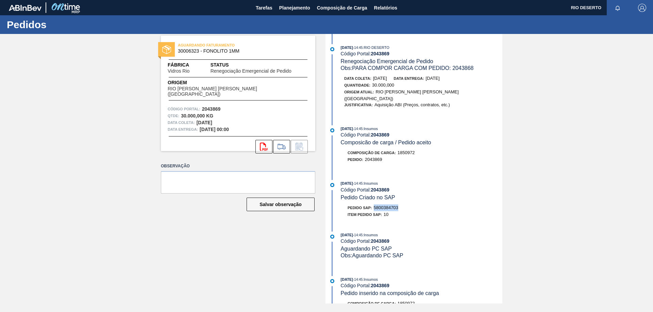
drag, startPoint x: 375, startPoint y: 200, endPoint x: 412, endPoint y: 200, distance: 36.7
click at [412, 205] on div "Pedido SAP: 5800384703" at bounding box center [421, 208] width 161 height 7
copy span "5800384703"
click at [261, 143] on icon "svg{fill:#ff0000}" at bounding box center [264, 147] width 8 height 8
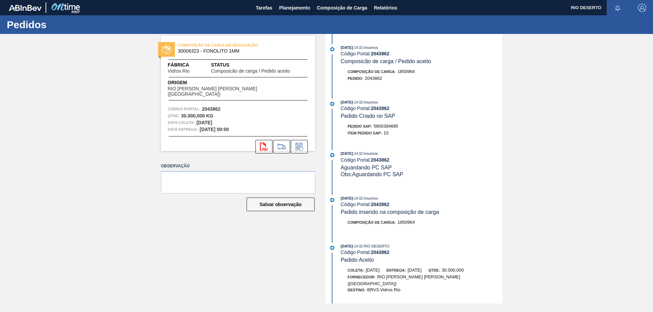
click at [374, 126] on div "Pedido SAP: 5800384695" at bounding box center [372, 126] width 51 height 7
drag, startPoint x: 375, startPoint y: 126, endPoint x: 415, endPoint y: 125, distance: 40.1
click at [415, 125] on div "Pedido SAP: 5800384695" at bounding box center [421, 126] width 161 height 7
copy span "5800384695"
click at [261, 145] on icon at bounding box center [264, 147] width 8 height 8
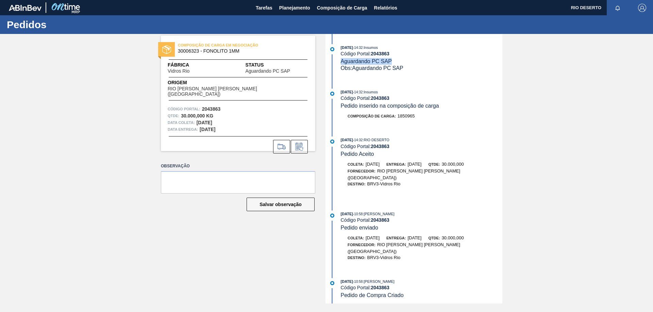
copy span "Aguardando PC SAP"
drag, startPoint x: 342, startPoint y: 60, endPoint x: 390, endPoint y: 59, distance: 48.6
click at [390, 59] on span "Aguardando PC SAP" at bounding box center [366, 61] width 51 height 6
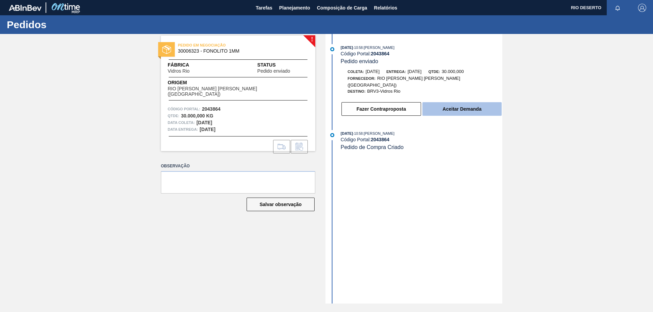
click at [475, 106] on button "Aceitar Demanda" at bounding box center [461, 109] width 79 height 14
click at [453, 102] on button "Aceitar Demanda" at bounding box center [461, 109] width 79 height 14
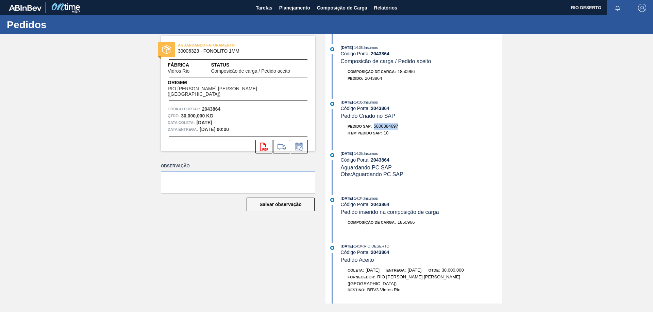
drag, startPoint x: 375, startPoint y: 124, endPoint x: 416, endPoint y: 124, distance: 40.5
click at [416, 124] on div "Pedido SAP: 5800384697" at bounding box center [421, 126] width 161 height 7
copy span "5800384697"
click at [260, 143] on icon at bounding box center [264, 147] width 8 height 8
drag, startPoint x: 375, startPoint y: 127, endPoint x: 403, endPoint y: 126, distance: 28.6
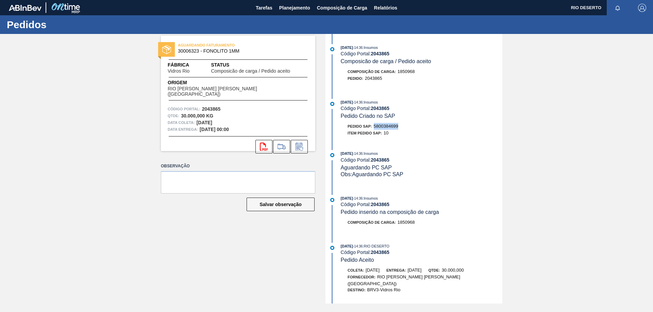
click at [403, 126] on div "Pedido SAP: 5800384699" at bounding box center [421, 126] width 161 height 7
copy span "5800384699"
click at [264, 146] on button "svg{fill:#ff0000}" at bounding box center [263, 147] width 17 height 14
drag, startPoint x: 375, startPoint y: 125, endPoint x: 418, endPoint y: 125, distance: 43.2
click at [418, 125] on div "Pedido SAP: 5800384700" at bounding box center [421, 126] width 161 height 7
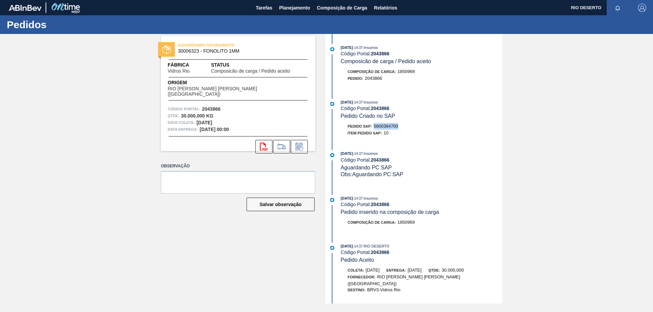
copy span "5800384700"
click at [261, 145] on icon at bounding box center [264, 147] width 8 height 8
drag, startPoint x: 375, startPoint y: 124, endPoint x: 414, endPoint y: 124, distance: 39.4
click at [414, 124] on div "Pedido SAP: 5800384701" at bounding box center [421, 126] width 161 height 7
copy span "5800384701"
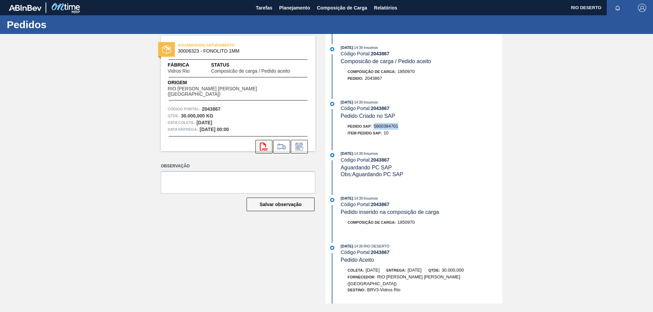
click at [260, 143] on icon at bounding box center [264, 147] width 8 height 8
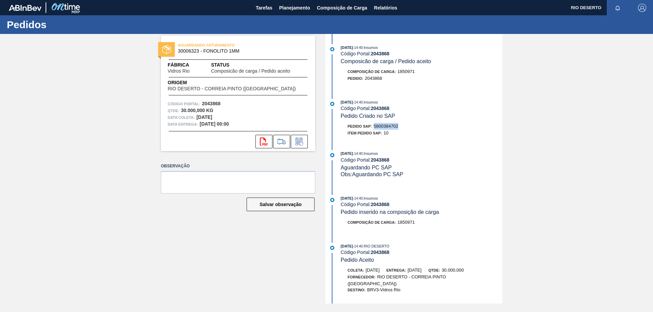
drag, startPoint x: 375, startPoint y: 125, endPoint x: 412, endPoint y: 125, distance: 36.4
click at [412, 125] on div "Pedido SAP: 5800384702" at bounding box center [421, 126] width 161 height 7
copy span "5800384702"
click at [263, 141] on icon "svg{fill:#ff0000}" at bounding box center [264, 142] width 8 height 8
click at [302, 142] on icon at bounding box center [301, 144] width 4 height 4
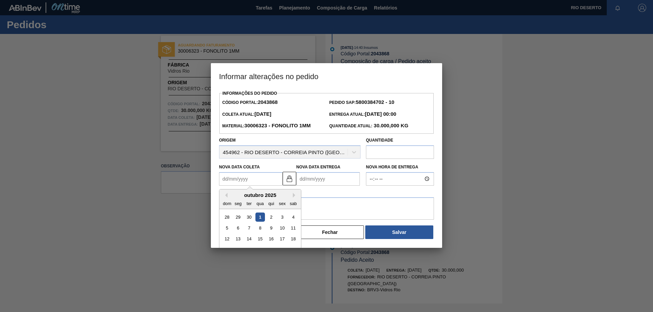
click at [271, 177] on Coleta2043868 "Nova Data Coleta" at bounding box center [251, 179] width 64 height 14
type Coleta2043868 "2"
type Entrega2043868 "04/10/2025"
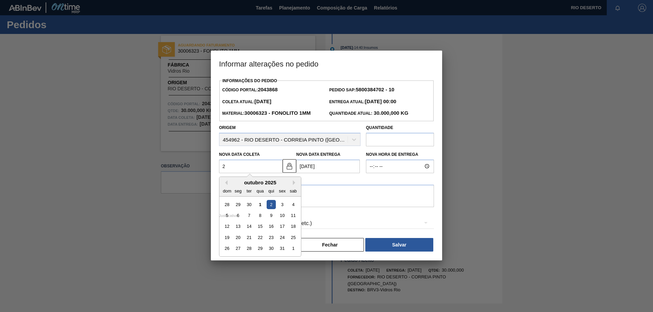
type Coleta2043868 "27"
type Entrega2043868 "[DATE]"
type Coleta2043868 "27/1"
type Entrega2043868 "29/01/2025"
type Coleta2043868 "27/10"
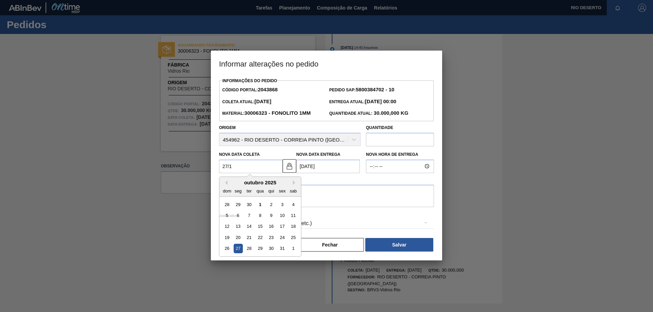
type Entrega2043868 "[DATE]"
type Coleta2043868 "27/10/20"
type Entrega2043868 "29/10/2020"
type Coleta2043868 "27/10/2025"
type Entrega2043868 "[DATE]"
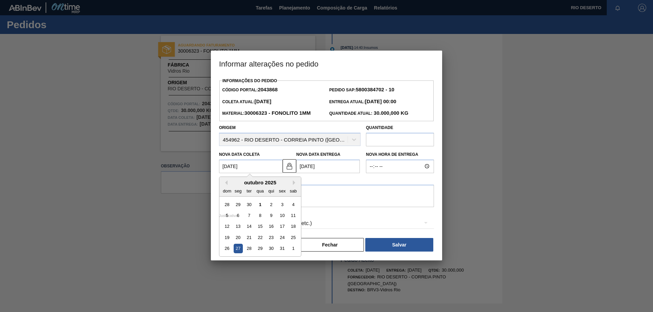
type Coleta2043868 "27/10/2025"
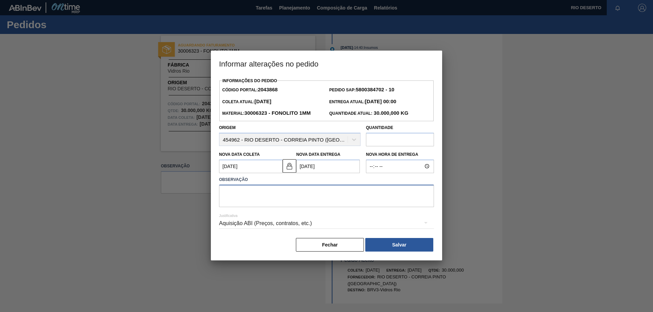
click at [283, 194] on textarea at bounding box center [326, 196] width 215 height 22
paste textarea "2043869"
type textarea "PARA COMPOR CARGA COM PEDIDO: 2043869"
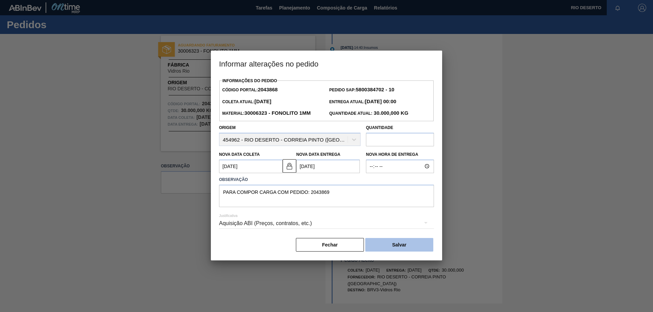
click at [403, 244] on button "Salvar" at bounding box center [399, 245] width 68 height 14
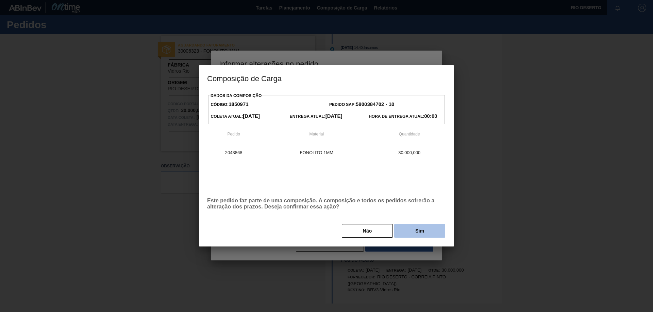
click at [416, 230] on button "Sim" at bounding box center [419, 231] width 51 height 14
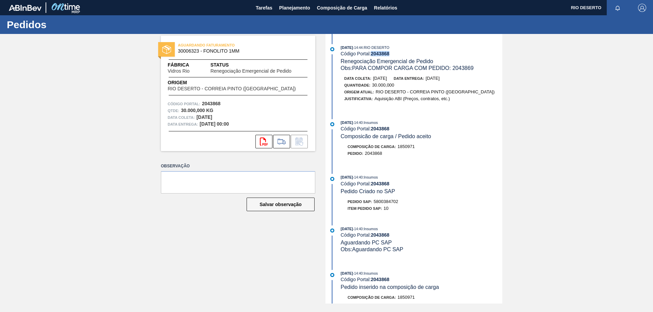
drag, startPoint x: 372, startPoint y: 53, endPoint x: 393, endPoint y: 53, distance: 21.1
click at [393, 53] on div "Código Portal: 2043868" at bounding box center [421, 53] width 161 height 5
copy strong "2043868"
click at [413, 174] on div "01/10/2025 - 14:44 : RIO DESERTO Código Portal: 2043868 Renegociação Emergencia…" at bounding box center [414, 169] width 175 height 270
drag, startPoint x: 375, startPoint y: 200, endPoint x: 400, endPoint y: 200, distance: 24.8
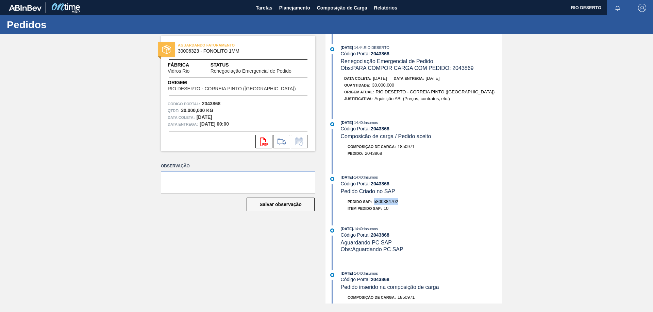
click at [400, 200] on div "Pedido SAP: 5800384702" at bounding box center [421, 202] width 161 height 7
copy span "5800384702"
click at [261, 144] on icon "svg{fill:#ff0000}" at bounding box center [264, 142] width 8 height 8
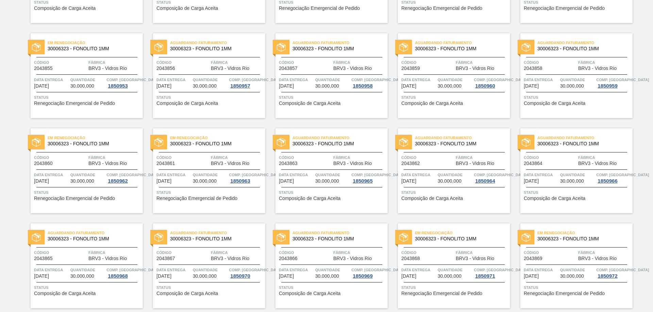
scroll to position [578, 0]
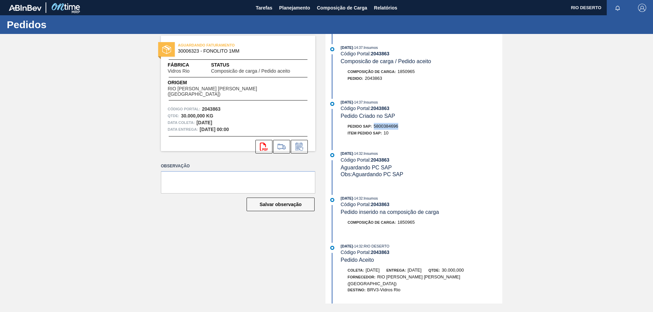
drag, startPoint x: 375, startPoint y: 125, endPoint x: 420, endPoint y: 128, distance: 45.6
click at [420, 128] on div "Pedido SAP: 5800384696" at bounding box center [421, 126] width 161 height 7
copy span "5800384696"
click at [298, 143] on icon at bounding box center [299, 147] width 11 height 8
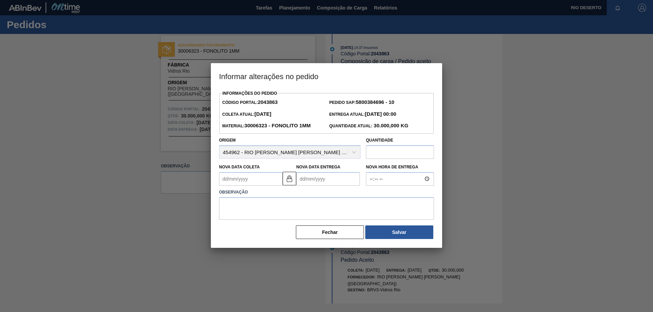
click at [271, 182] on Coleta2043863 "Nova Data Coleta" at bounding box center [251, 179] width 64 height 14
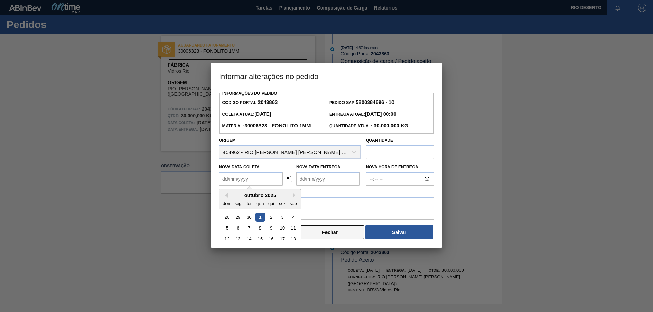
click at [336, 233] on button "Fechar" at bounding box center [330, 233] width 68 height 14
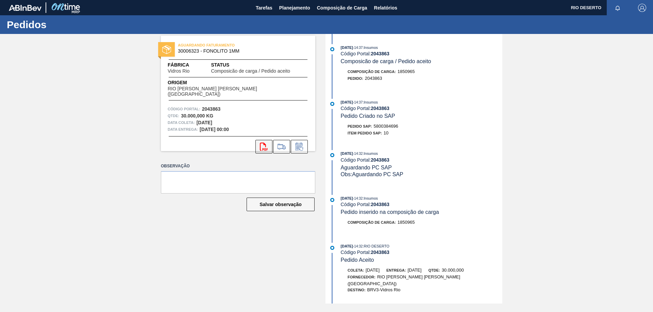
click at [265, 143] on icon "svg{fill:#ff0000}" at bounding box center [264, 147] width 8 height 8
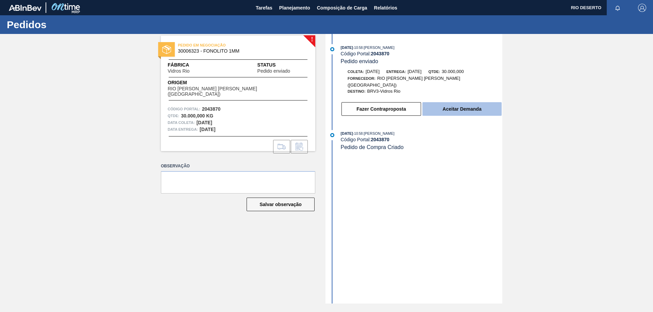
click at [440, 105] on button "Aceitar Demanda" at bounding box center [461, 109] width 79 height 14
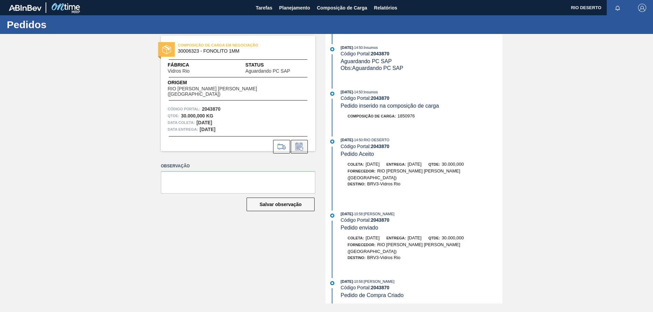
click at [299, 146] on icon at bounding box center [298, 148] width 5 height 4
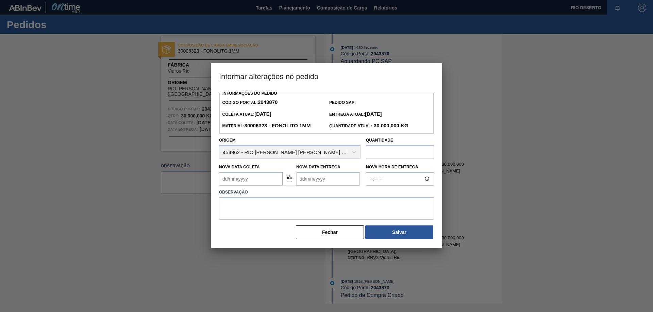
click at [273, 182] on Coleta2043870 "Nova Data Coleta" at bounding box center [251, 179] width 64 height 14
type Coleta2043870 "2"
type Entrega2043870 "[DATE]"
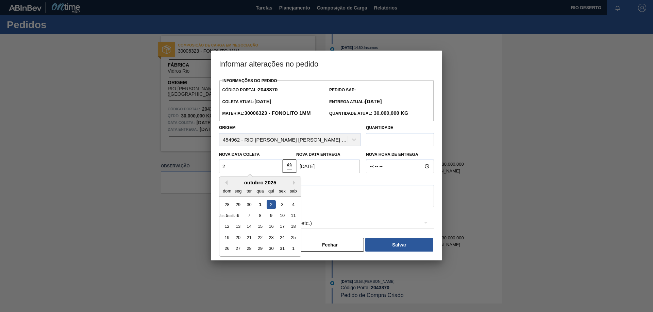
type Coleta2043870 "28"
type Entrega2043870 "[DATE]"
type Coleta2043870 "28/1"
type Entrega2043870 "[DATE]"
type Coleta2043870 "28/10"
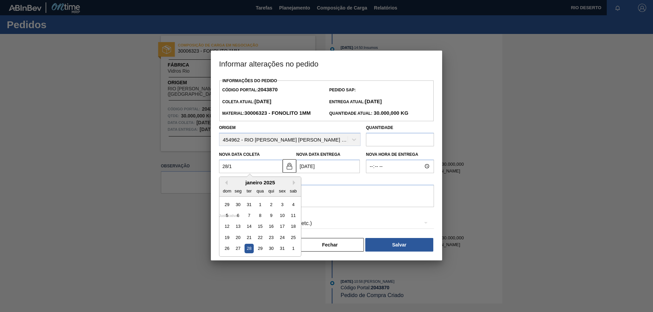
type Entrega2043870 "[DATE]"
type Coleta2043870 "[DATE]"
type Entrega2043870 "[DATE]"
type Coleta2043870 "[DATE]"
type Entrega2043870 "[DATE]"
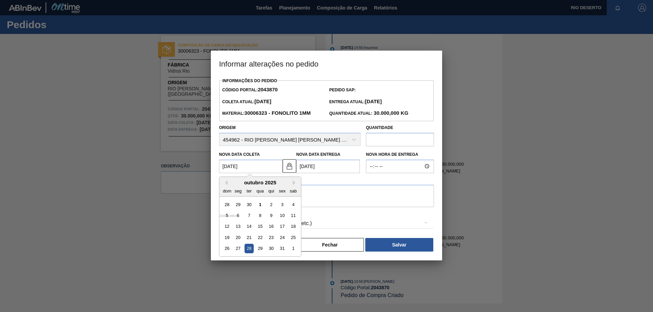
type Coleta2043870 "[DATE]"
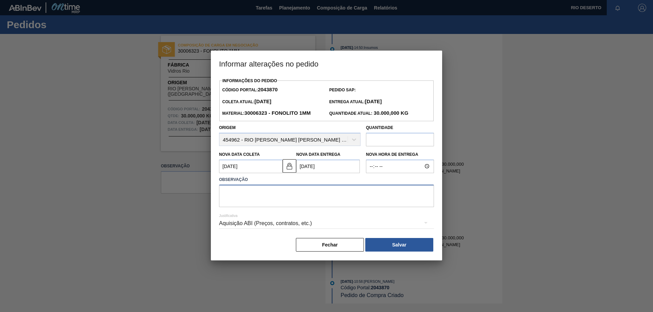
click at [290, 194] on textarea at bounding box center [326, 196] width 215 height 22
paste textarea "2043871"
type textarea "PARA COMPOR CARGA COM PEDIDO: 2043871"
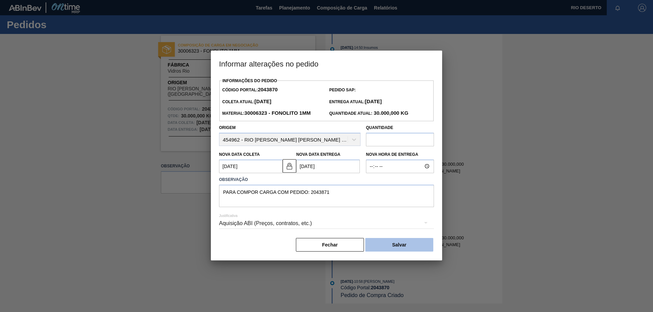
click at [404, 243] on button "Salvar" at bounding box center [399, 245] width 68 height 14
click at [408, 247] on button "Salvar" at bounding box center [399, 245] width 68 height 14
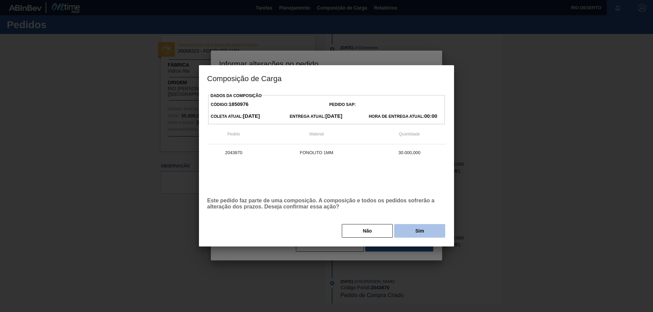
click at [405, 234] on button "Sim" at bounding box center [419, 231] width 51 height 14
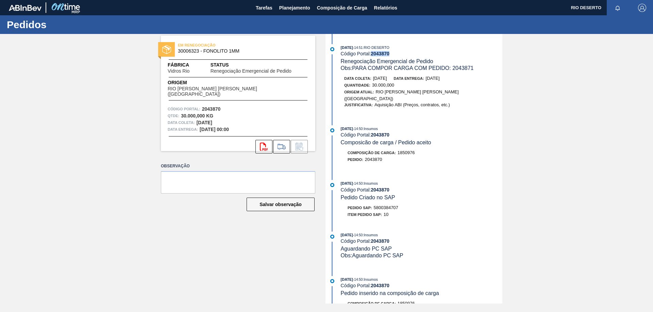
drag, startPoint x: 372, startPoint y: 53, endPoint x: 399, endPoint y: 54, distance: 26.5
click at [399, 54] on div "Código Portal: 2043870" at bounding box center [421, 53] width 161 height 5
copy strong "2043870"
drag, startPoint x: 375, startPoint y: 200, endPoint x: 408, endPoint y: 200, distance: 33.7
click at [408, 205] on div "Pedido SAP: 5800384707" at bounding box center [421, 208] width 161 height 7
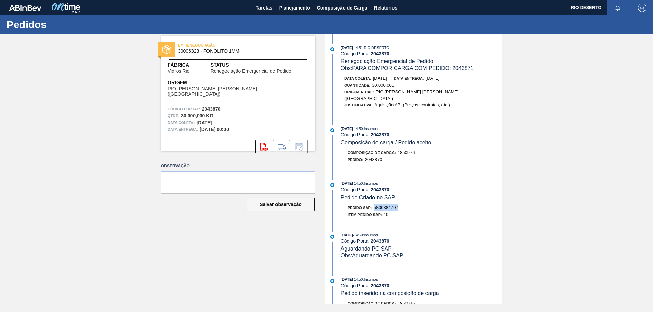
copy span "5800384707"
click at [260, 145] on icon "svg{fill:#ff0000}" at bounding box center [264, 147] width 8 height 8
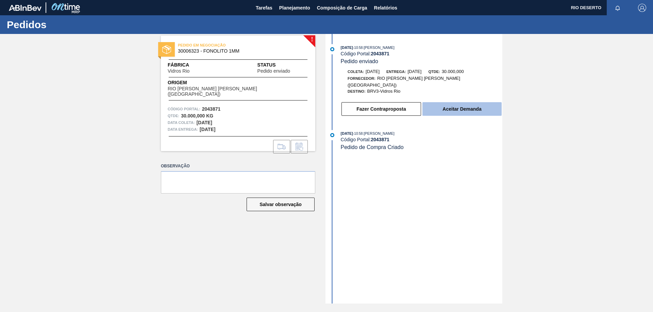
click at [458, 102] on button "Aceitar Demanda" at bounding box center [461, 109] width 79 height 14
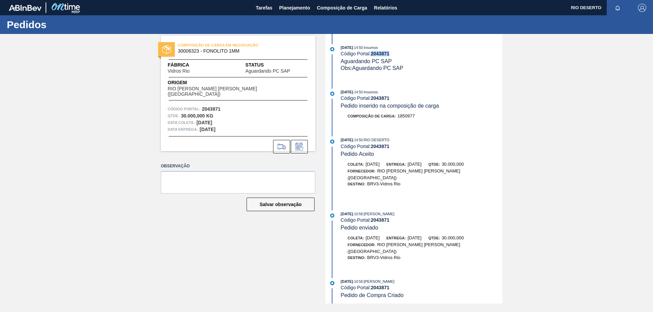
drag, startPoint x: 373, startPoint y: 54, endPoint x: 400, endPoint y: 54, distance: 27.5
click at [400, 54] on div "Código Portal: 2043871" at bounding box center [421, 53] width 161 height 5
copy strong "2043871"
click at [298, 146] on icon at bounding box center [298, 148] width 5 height 4
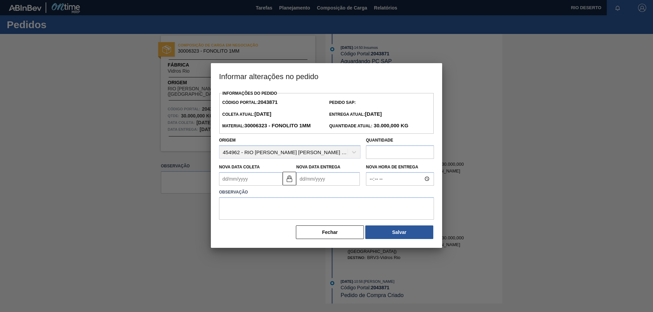
click at [261, 182] on Coleta2043871 "Nova Data Coleta" at bounding box center [251, 179] width 64 height 14
type Coleta2043871 "2"
type Entrega2043871 "[DATE]"
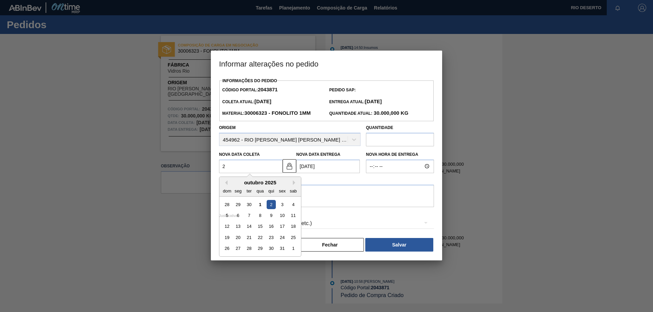
type Coleta2043871 "28"
type Entrega2043871 "[DATE]"
type Coleta2043871 "28/1"
type Entrega2043871 "[DATE]"
type Coleta2043871 "28/10"
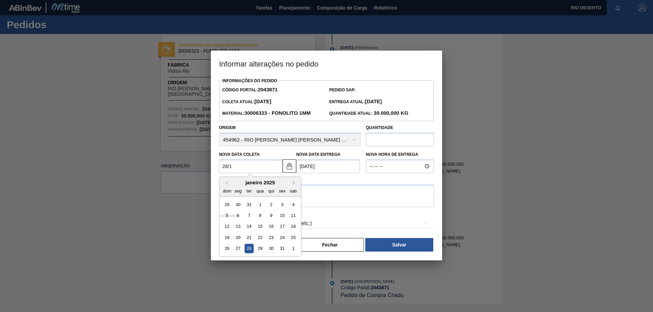
type Entrega2043871 "[DATE]"
type Coleta2043871 "[DATE]"
type Entrega2043871 "[DATE]"
type Coleta2043871 "[DATE]"
type Entrega2043871 "[DATE]"
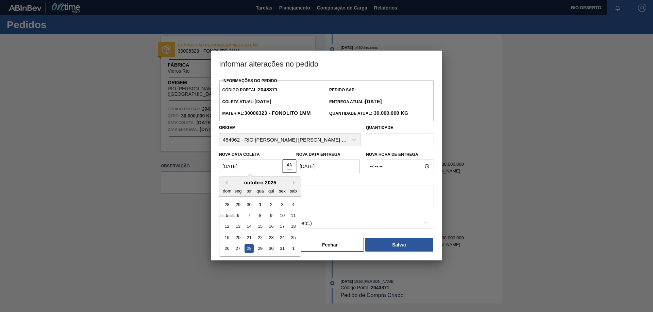
type Coleta2043871 "[DATE]"
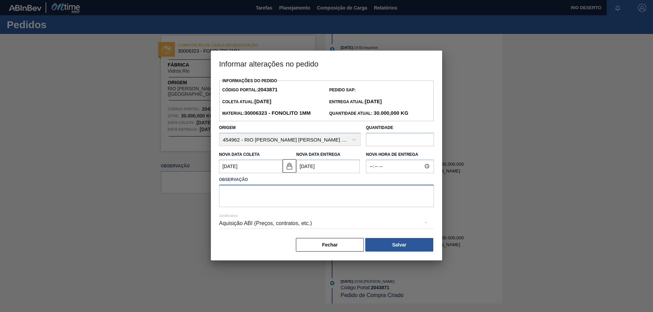
click at [272, 195] on textarea at bounding box center [326, 196] width 215 height 22
paste textarea "2043870"
type textarea "PARA COMPOR CARGA COM PEDIDO: 2043870"
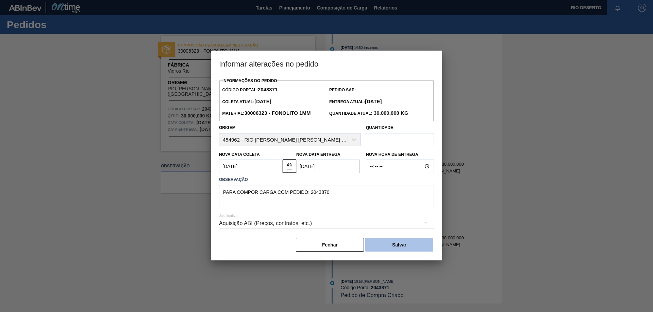
click at [430, 252] on button "Salvar" at bounding box center [399, 245] width 68 height 14
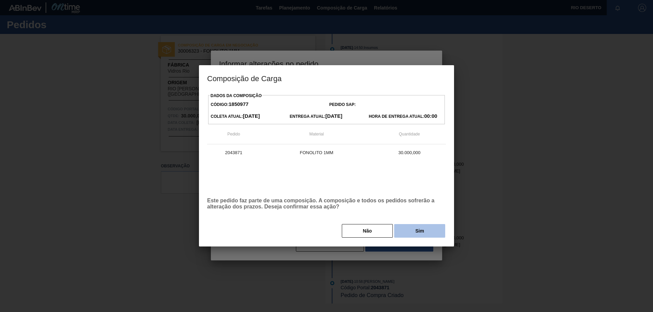
click at [413, 226] on button "Sim" at bounding box center [419, 231] width 51 height 14
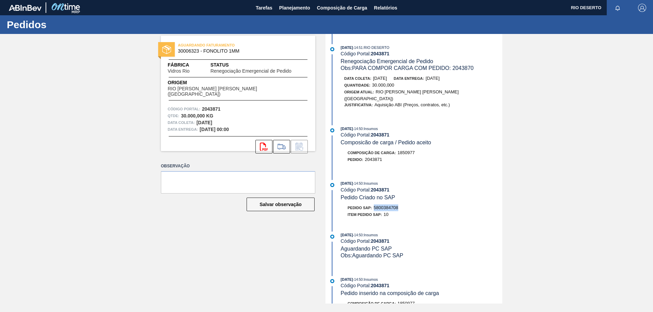
drag, startPoint x: 388, startPoint y: 203, endPoint x: 400, endPoint y: 203, distance: 12.9
click at [400, 205] on div "Pedido SAP: 5800384708" at bounding box center [421, 208] width 161 height 7
copy span "5800384708"
click at [260, 143] on icon at bounding box center [264, 147] width 8 height 8
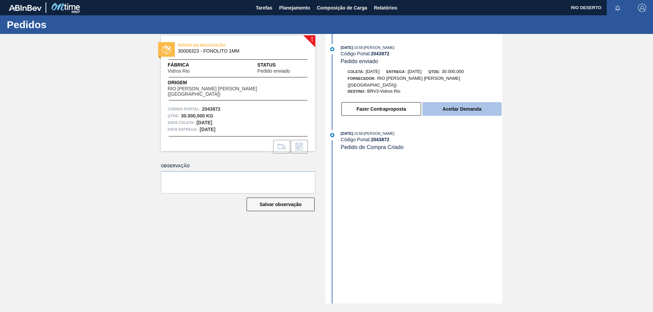
click at [475, 102] on button "Aceitar Demanda" at bounding box center [461, 109] width 79 height 14
click at [469, 102] on button "Aceitar Demanda" at bounding box center [461, 109] width 79 height 14
click at [455, 102] on button "Aceitar Demanda" at bounding box center [461, 109] width 79 height 14
click at [483, 105] on button "Aceitar Demanda" at bounding box center [461, 109] width 79 height 14
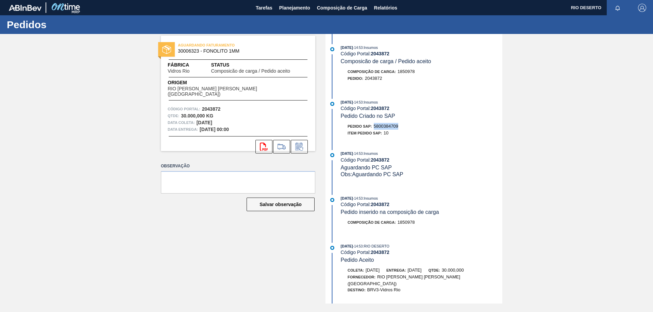
drag, startPoint x: 375, startPoint y: 126, endPoint x: 412, endPoint y: 126, distance: 37.7
click at [412, 126] on div "Pedido SAP: 5800384709" at bounding box center [421, 126] width 161 height 7
copy span "5800384709"
click at [263, 143] on icon "svg{fill:#ff0000}" at bounding box center [264, 147] width 8 height 8
drag, startPoint x: 375, startPoint y: 125, endPoint x: 407, endPoint y: 126, distance: 32.3
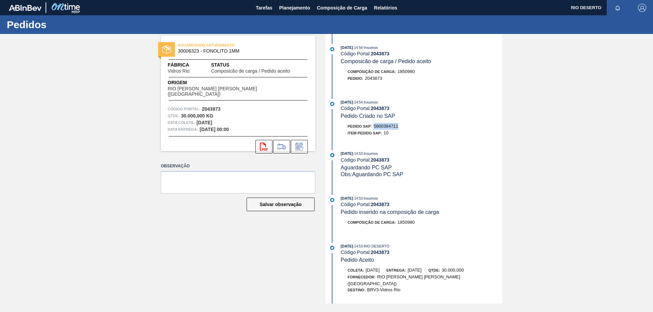
click at [407, 126] on div "Pedido SAP: 5800384711" at bounding box center [421, 126] width 161 height 7
copy span "5800384711"
click at [258, 145] on button "svg{fill:#ff0000}" at bounding box center [263, 147] width 17 height 14
drag, startPoint x: 375, startPoint y: 125, endPoint x: 413, endPoint y: 123, distance: 37.5
click at [413, 123] on div "01/10/2025 - 14:56 : Insumos Código Portal: 2043874 Pedido Criado no SAP Pedido…" at bounding box center [414, 119] width 175 height 41
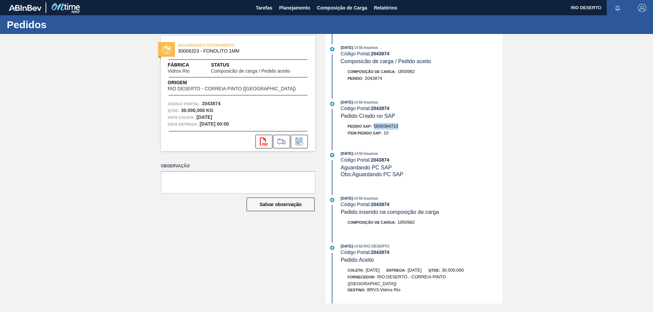
copy span "5800384713"
click at [262, 142] on icon "svg{fill:#ff0000}" at bounding box center [264, 142] width 8 height 8
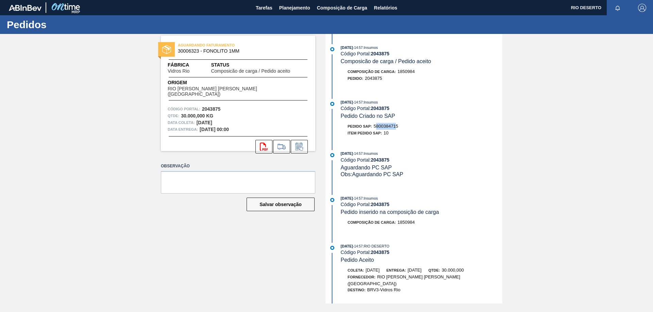
drag, startPoint x: 376, startPoint y: 125, endPoint x: 397, endPoint y: 125, distance: 20.4
click at [398, 125] on span "5800384715" at bounding box center [386, 126] width 24 height 5
click at [376, 126] on div "Pedido SAP: 5800384715" at bounding box center [372, 126] width 51 height 7
drag, startPoint x: 376, startPoint y: 126, endPoint x: 407, endPoint y: 126, distance: 31.6
click at [407, 126] on div "Pedido SAP: 5800384715" at bounding box center [421, 126] width 161 height 7
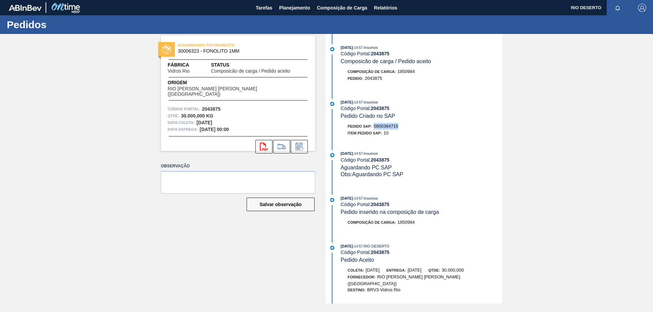
copy span "5800384715"
click at [262, 143] on icon "svg{fill:#ff0000}" at bounding box center [264, 147] width 8 height 8
